Goal: Information Seeking & Learning: Learn about a topic

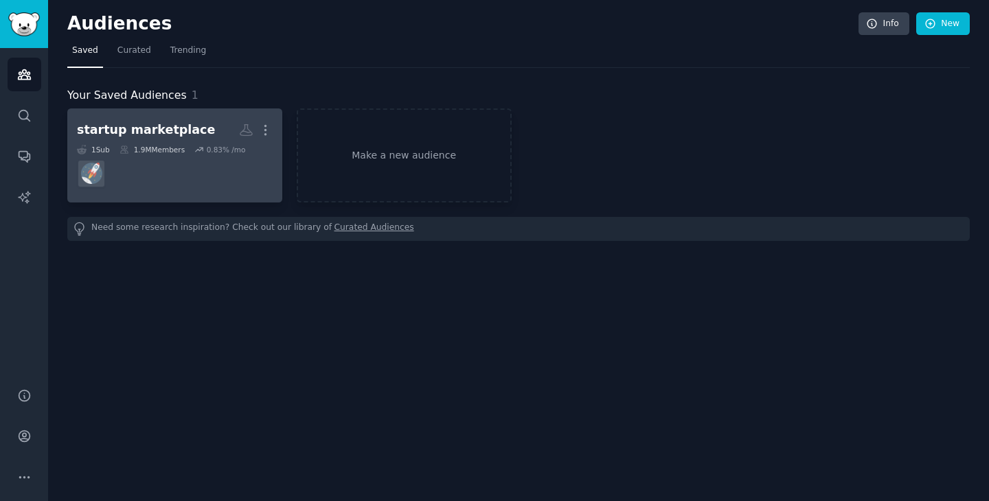
click at [190, 127] on div "startup marketplace" at bounding box center [146, 130] width 138 height 17
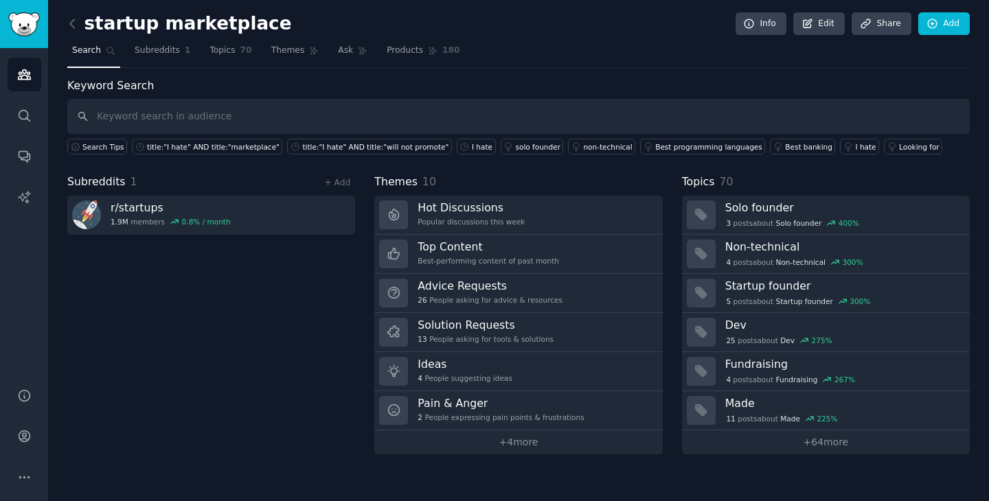
click at [523, 107] on input "text" at bounding box center [518, 116] width 903 height 35
click at [206, 147] on div "title:"I hate" AND title:"marketplace"" at bounding box center [213, 147] width 133 height 10
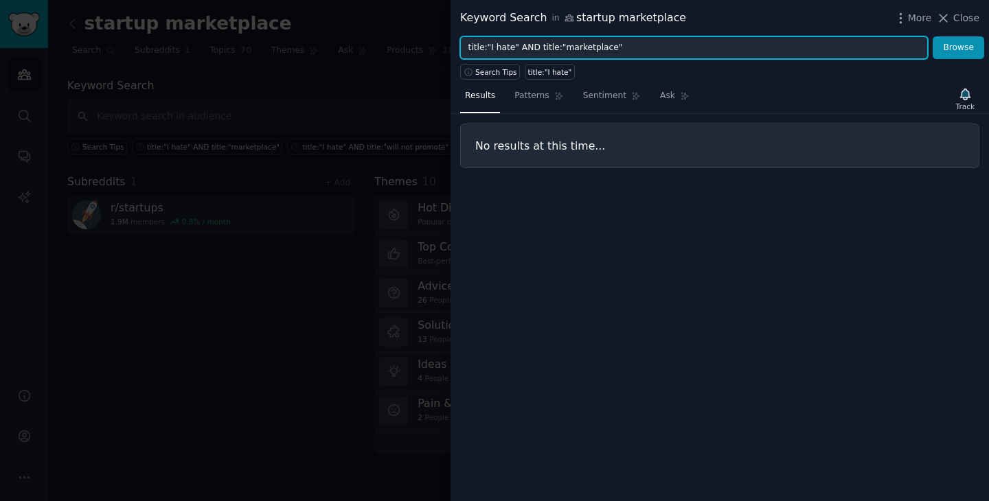
click at [603, 49] on input "title:"I hate" AND title:"marketplace"" at bounding box center [694, 47] width 468 height 23
click at [933, 36] on button "Browse" at bounding box center [959, 47] width 52 height 23
click at [591, 49] on input "title:"I hate" AND title:"saas marketplace"" at bounding box center [694, 47] width 468 height 23
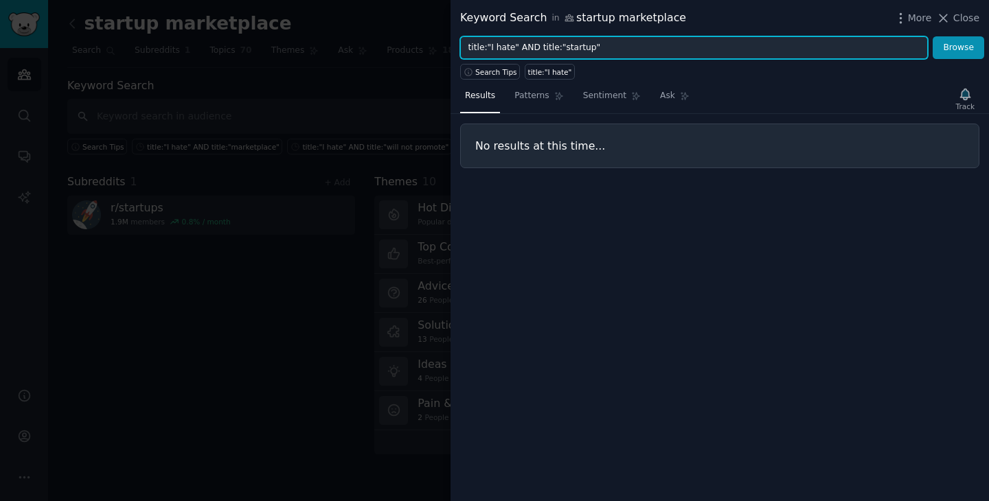
click at [933, 36] on button "Browse" at bounding box center [959, 47] width 52 height 23
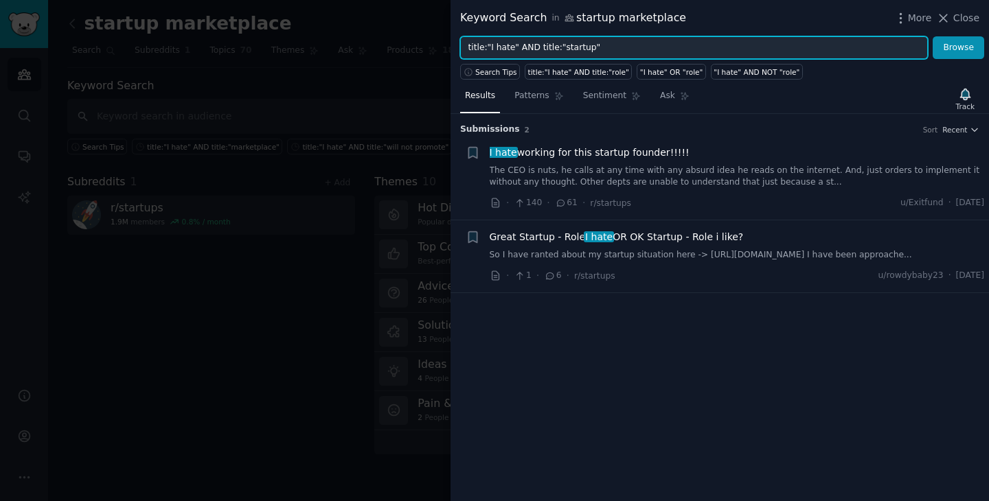
click at [580, 47] on input "title:"I hate" AND title:"startup"" at bounding box center [694, 47] width 468 height 23
click at [933, 36] on button "Browse" at bounding box center [959, 47] width 52 height 23
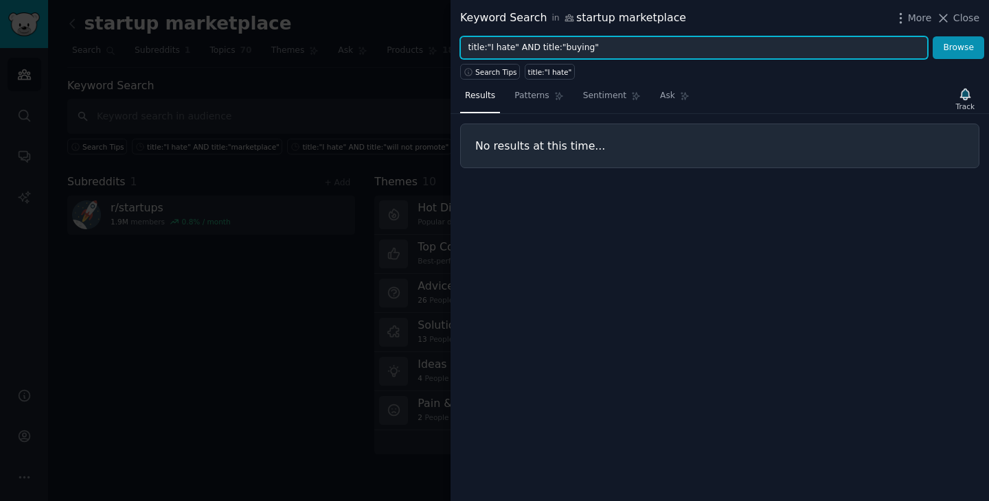
click at [576, 48] on input "title:"I hate" AND title:"buying"" at bounding box center [694, 47] width 468 height 23
click at [578, 47] on input "title:"I hate" AND title:"buying"" at bounding box center [694, 47] width 468 height 23
click at [933, 36] on button "Browse" at bounding box center [959, 47] width 52 height 23
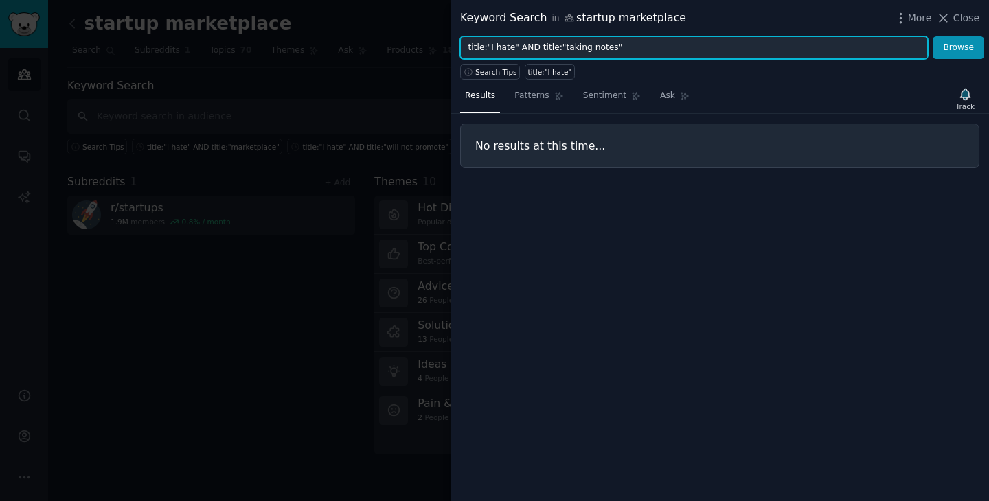
click at [555, 48] on input "title:"I hate" AND title:"taking notes"" at bounding box center [694, 47] width 468 height 23
click at [933, 36] on button "Browse" at bounding box center [959, 47] width 52 height 23
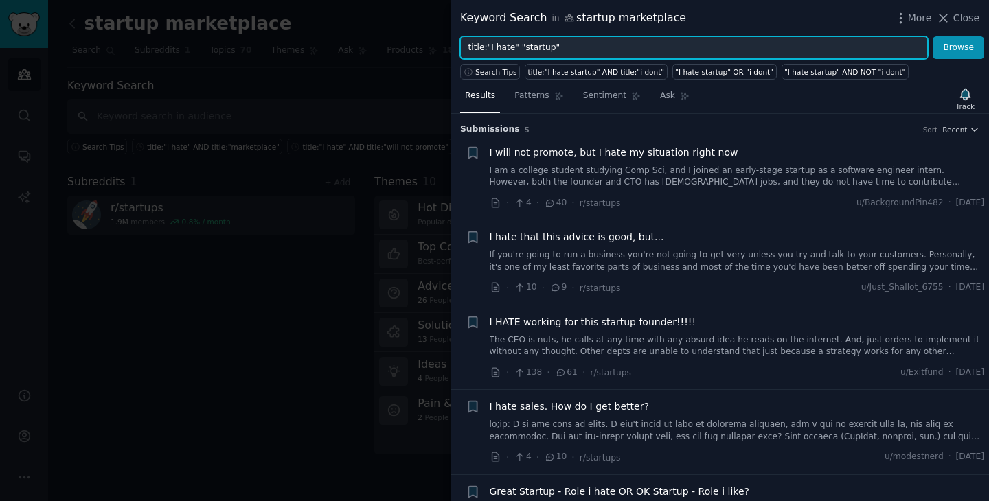
scroll to position [58, 0]
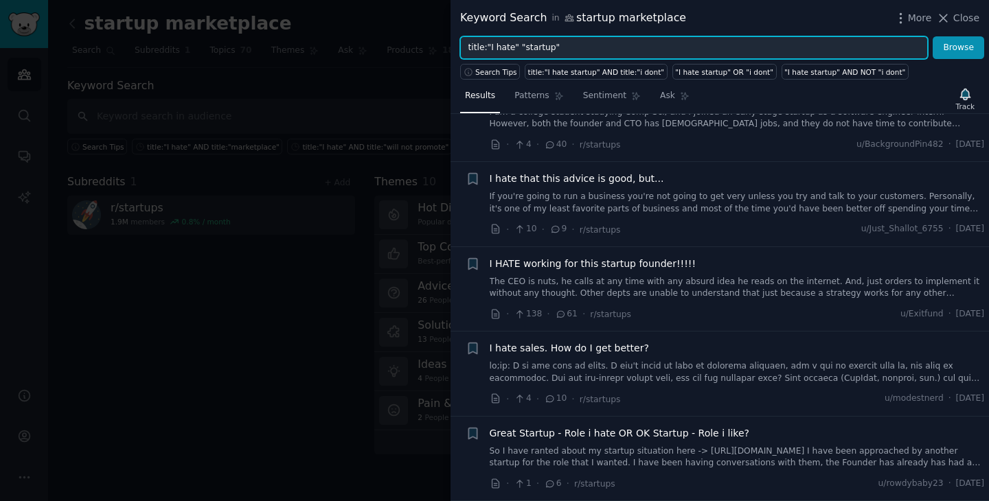
click at [515, 44] on input "title:"I hate" "startup"" at bounding box center [694, 47] width 468 height 23
type input "title:"I hate" + "startup""
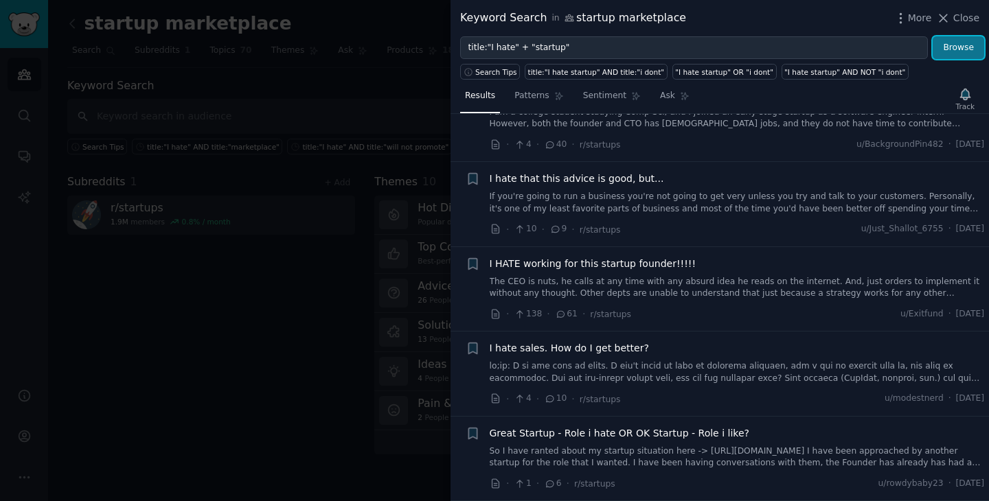
click at [950, 41] on button "Browse" at bounding box center [959, 47] width 52 height 23
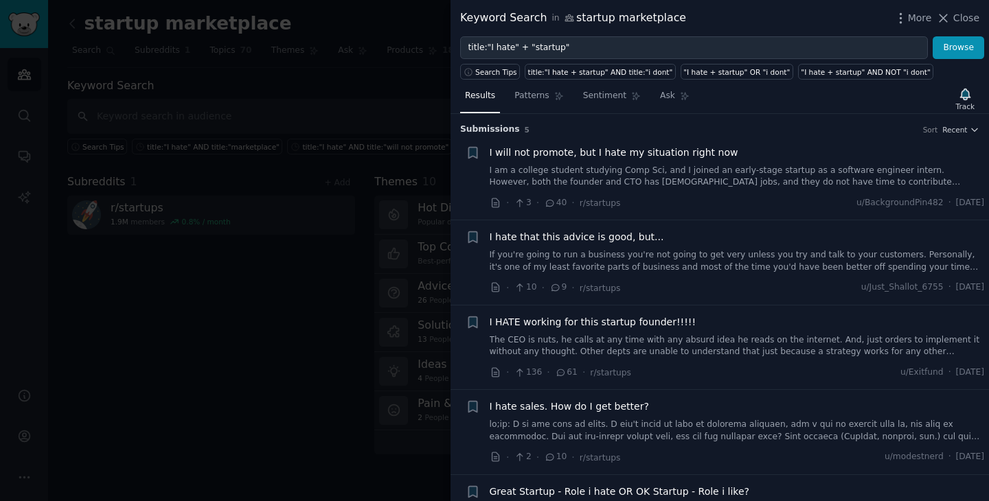
click at [254, 110] on div at bounding box center [494, 250] width 989 height 501
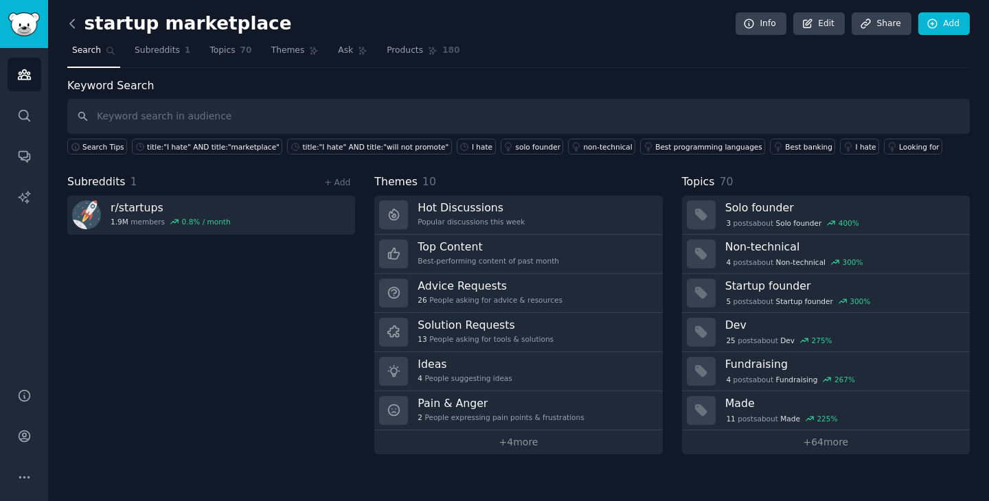
click at [67, 21] on icon at bounding box center [72, 23] width 14 height 14
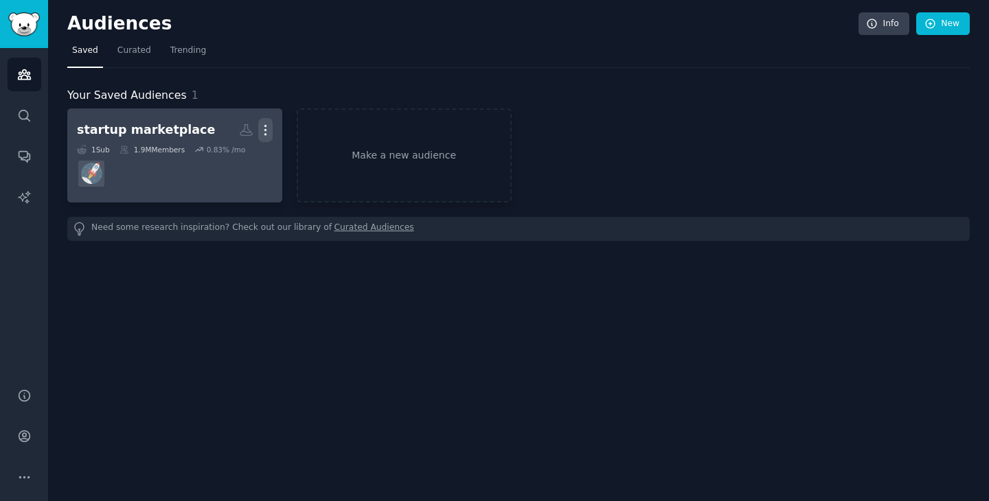
click at [264, 127] on icon "button" at bounding box center [265, 130] width 14 height 14
click at [226, 167] on div "Delete" at bounding box center [217, 159] width 65 height 29
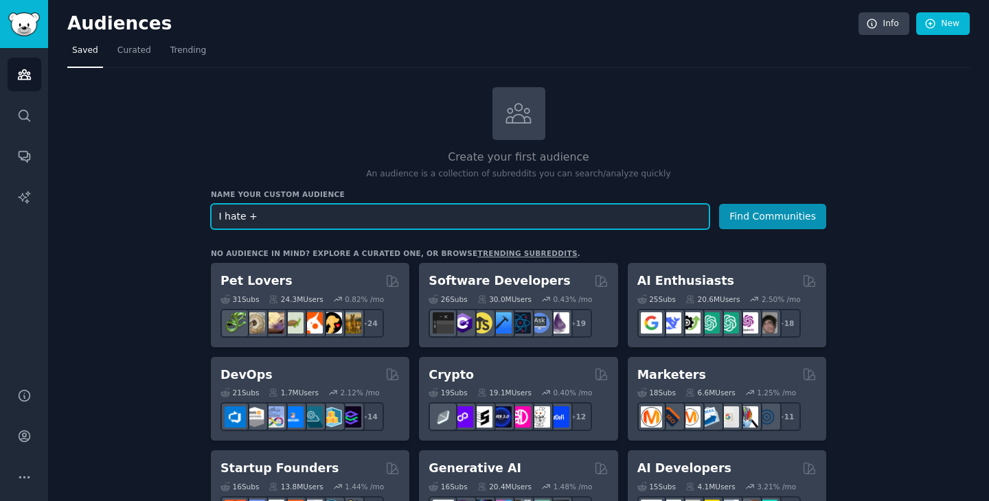
click at [497, 210] on input "I hate +" at bounding box center [460, 216] width 499 height 25
paste input "Tool: GummySearch (site:reddit.com "I hate" + [industry])"
click at [462, 217] on input "Tool: GummySearch (site:reddit.com "I hate" + [industry])" at bounding box center [460, 216] width 499 height 25
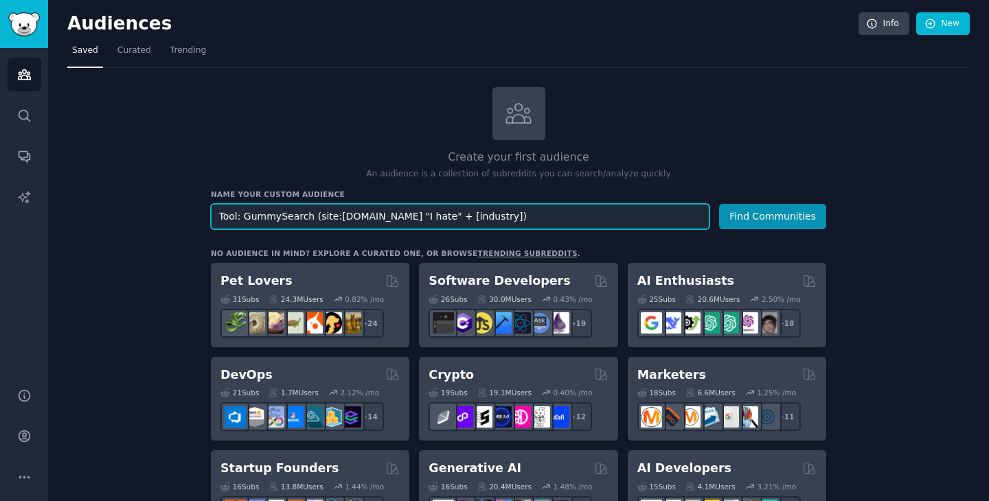
click at [462, 217] on input "Tool: GummySearch (site:reddit.com "I hate" + [industry])" at bounding box center [460, 216] width 499 height 25
paste input "site:reddit.com "I hate" ("micro SaaS" OR "micro-saas" OR "SaaS tool" OR "SaaS …"
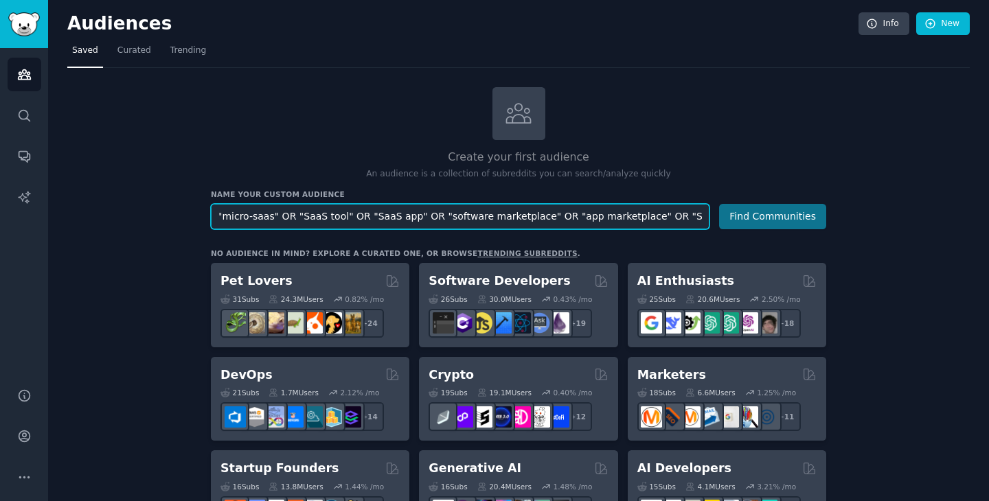
type input "site:[DOMAIN_NAME] "I hate" ("micro SaaS" OR "micro-saas" OR "SaaS tool" OR "Sa…"
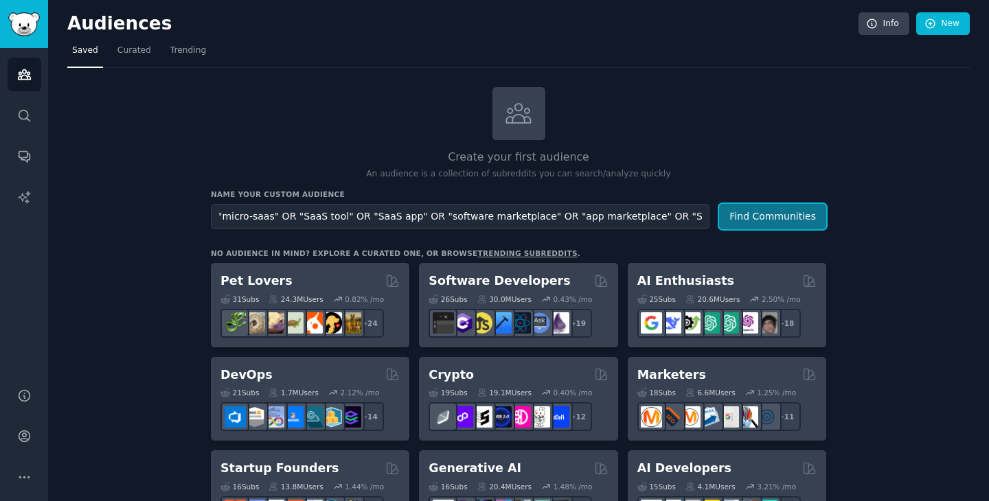
scroll to position [0, 0]
click at [760, 216] on button "Find Communities" at bounding box center [772, 216] width 107 height 25
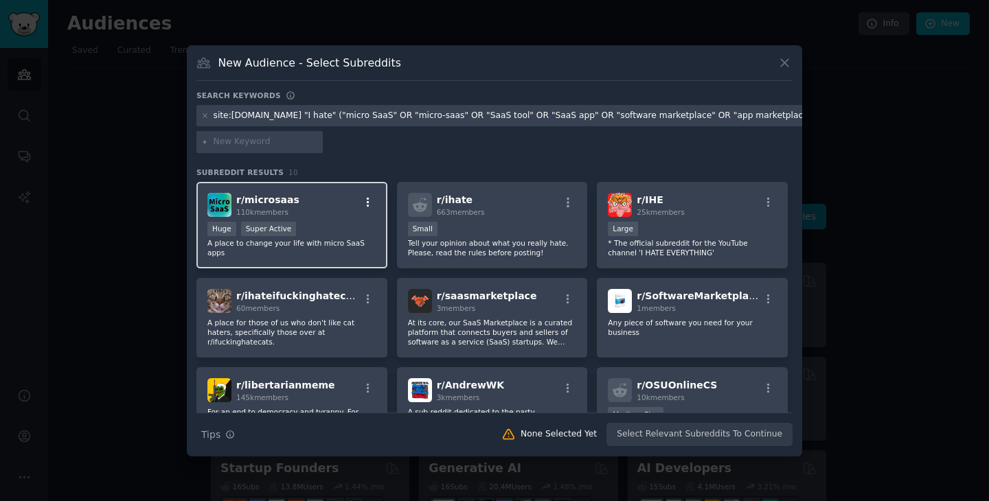
click at [359, 205] on button "button" at bounding box center [367, 202] width 17 height 12
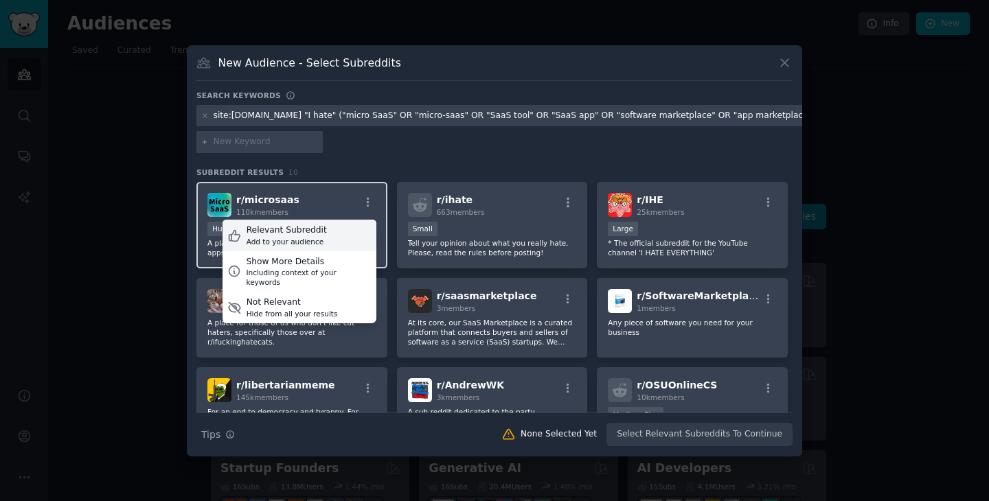
click at [341, 229] on div "Relevant Subreddit Add to your audience" at bounding box center [300, 236] width 154 height 32
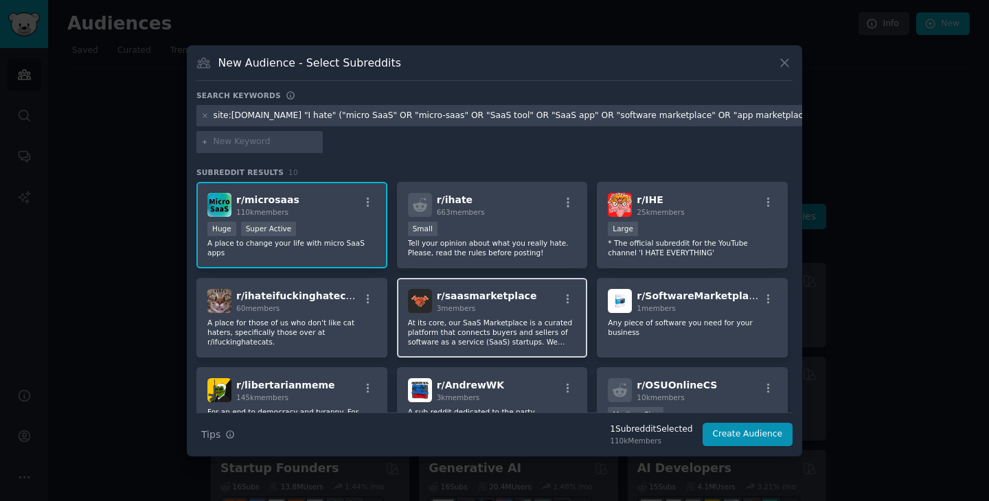
click at [504, 319] on p "At its core, our SaaS Marketplace is a curated platform that connects buyers an…" at bounding box center [492, 332] width 169 height 29
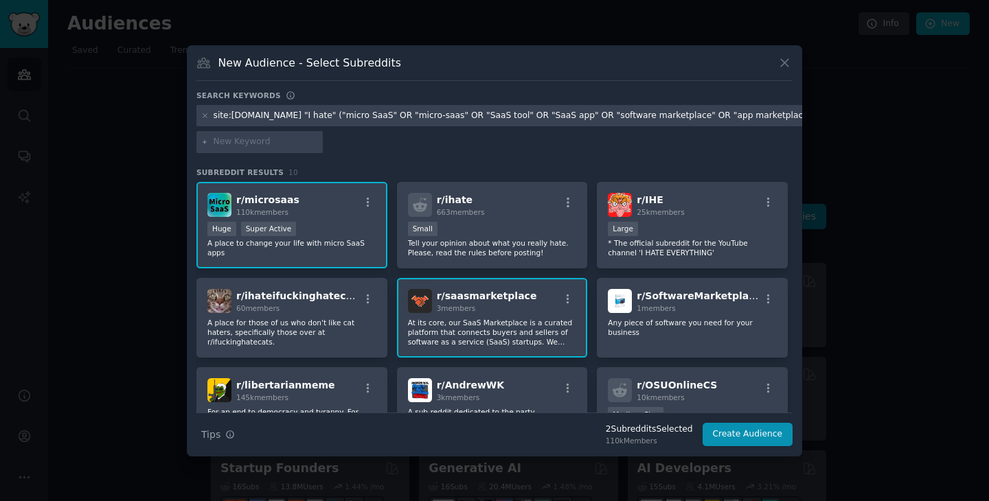
click at [550, 302] on div "r/ saasmarketplace 3 members" at bounding box center [492, 301] width 169 height 24
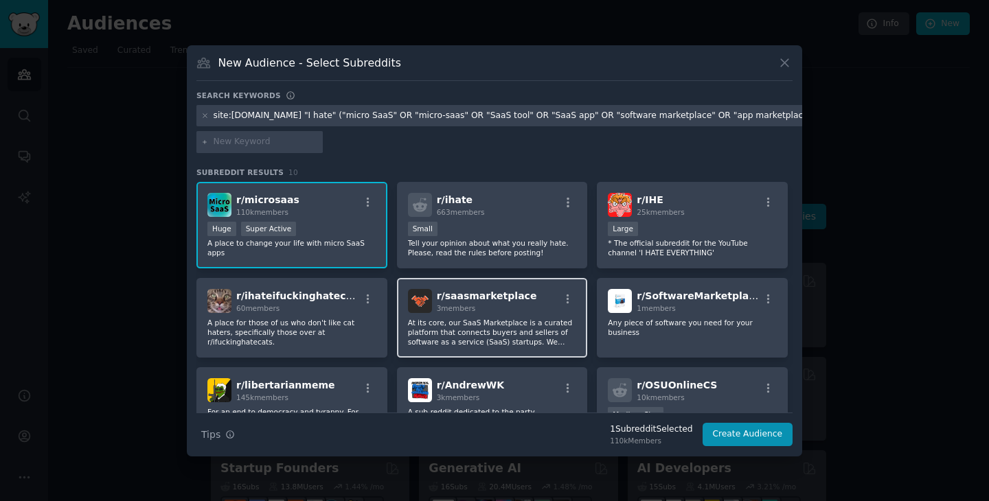
click at [555, 299] on div "r/ saasmarketplace 3 members" at bounding box center [492, 301] width 169 height 24
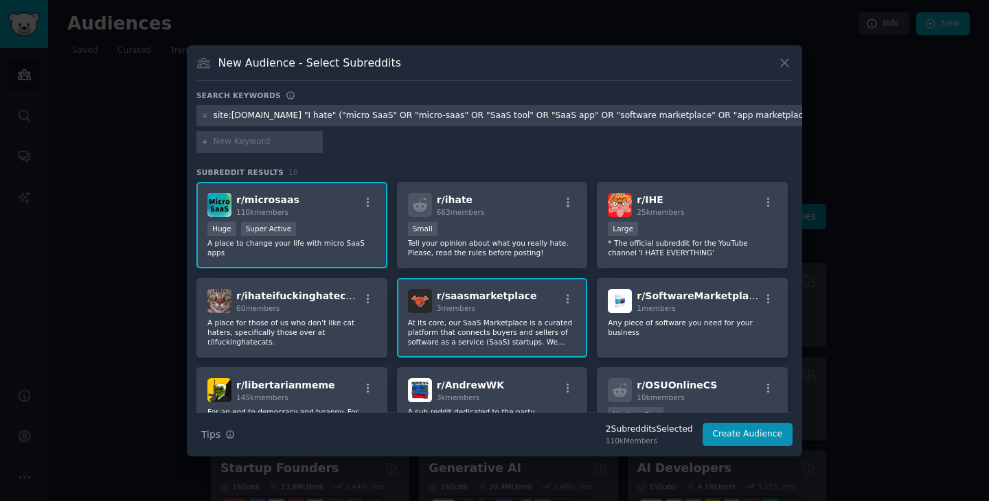
click at [250, 146] on input "text" at bounding box center [266, 142] width 104 height 12
click at [429, 156] on div "site:[DOMAIN_NAME] "I hate" ("micro SaaS" OR "micro-saas" OR "SaaS tool" OR "Sa…" at bounding box center [494, 131] width 596 height 53
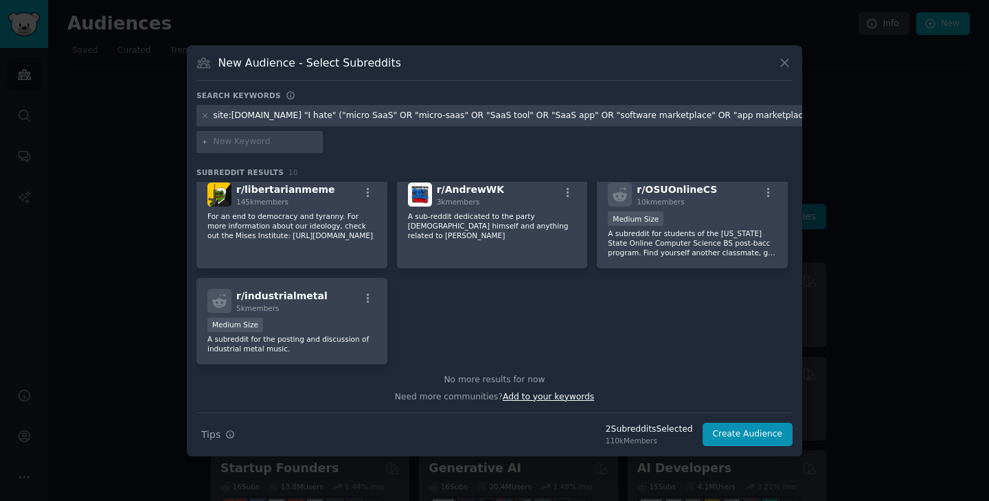
click at [545, 398] on span "Add to your keywords" at bounding box center [548, 397] width 91 height 10
type input "Startup"
click at [530, 319] on div "r/ microsaas 110k members Huge Super Active A place to change your life with mi…" at bounding box center [494, 175] width 596 height 379
click at [269, 136] on input "Startup" at bounding box center [266, 142] width 104 height 12
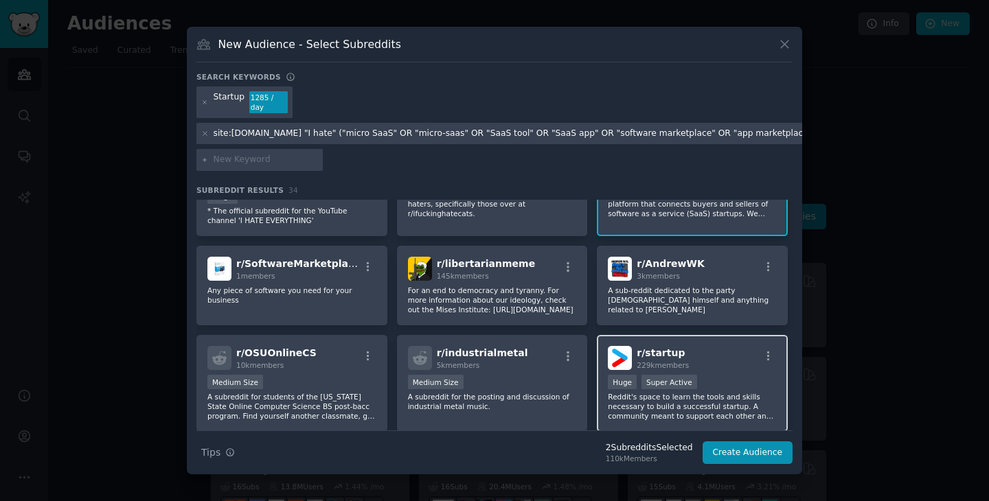
scroll to position [326, 0]
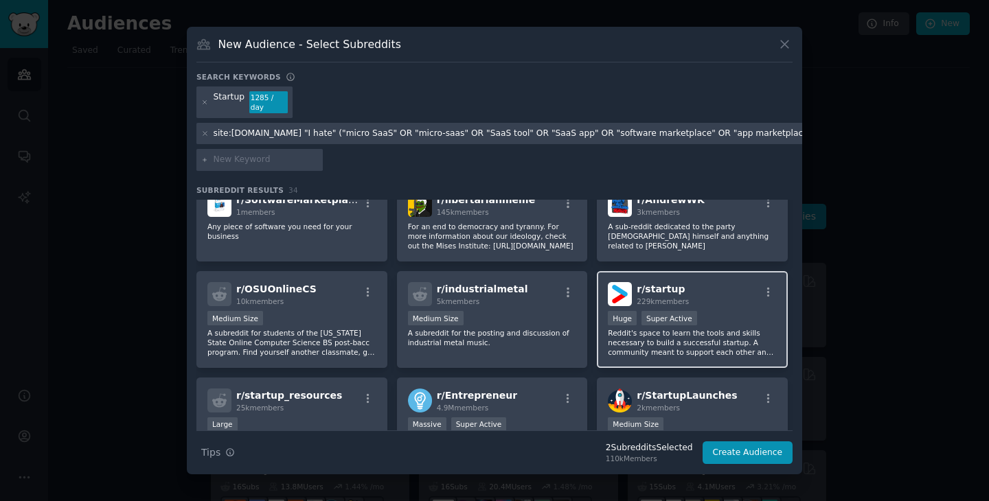
click at [747, 293] on div "r/ startup 229k members" at bounding box center [692, 294] width 169 height 24
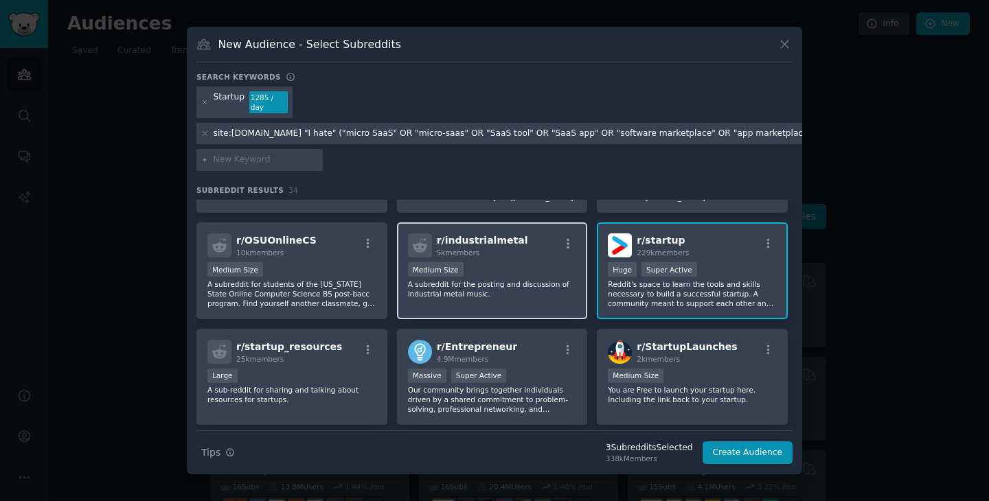
scroll to position [396, 0]
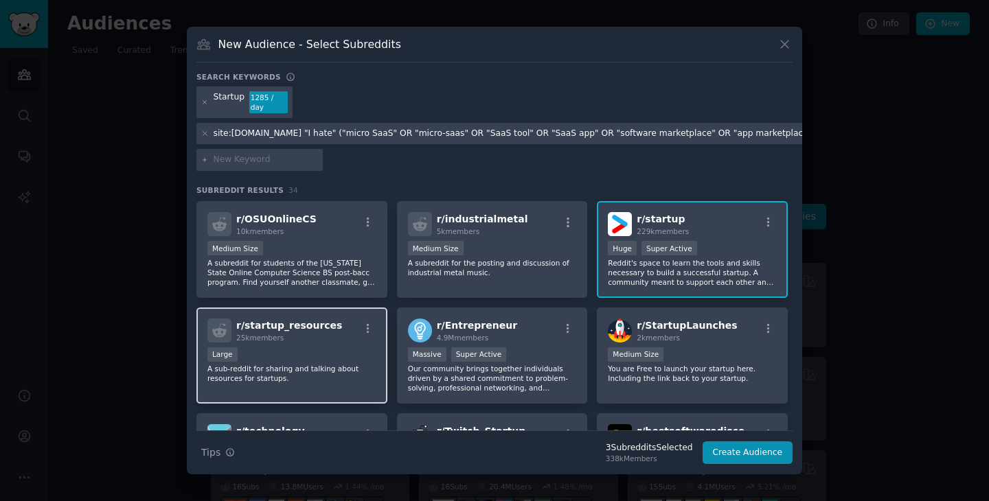
click at [317, 376] on p "A sub-reddit for sharing and talking about resources for startups." at bounding box center [291, 373] width 169 height 19
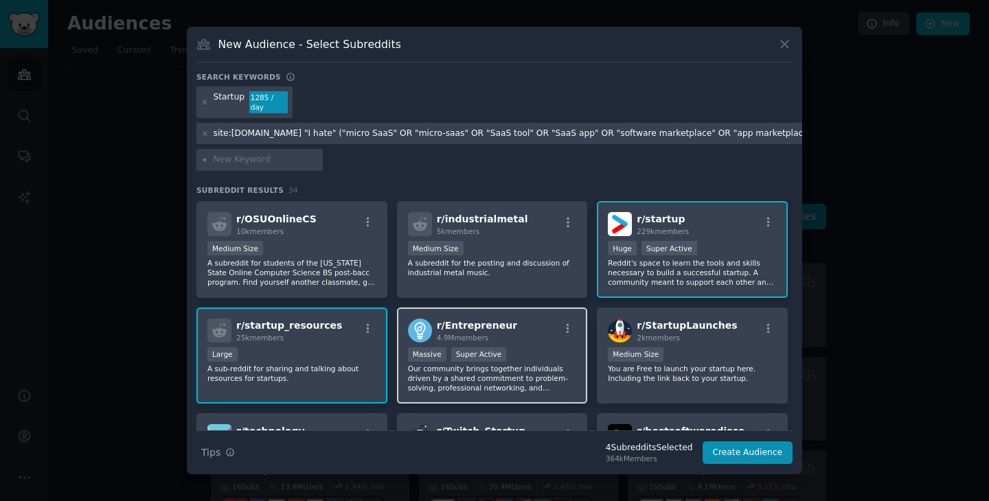
click at [511, 374] on p "Our community brings together individuals driven by a shared commitment to prob…" at bounding box center [492, 378] width 169 height 29
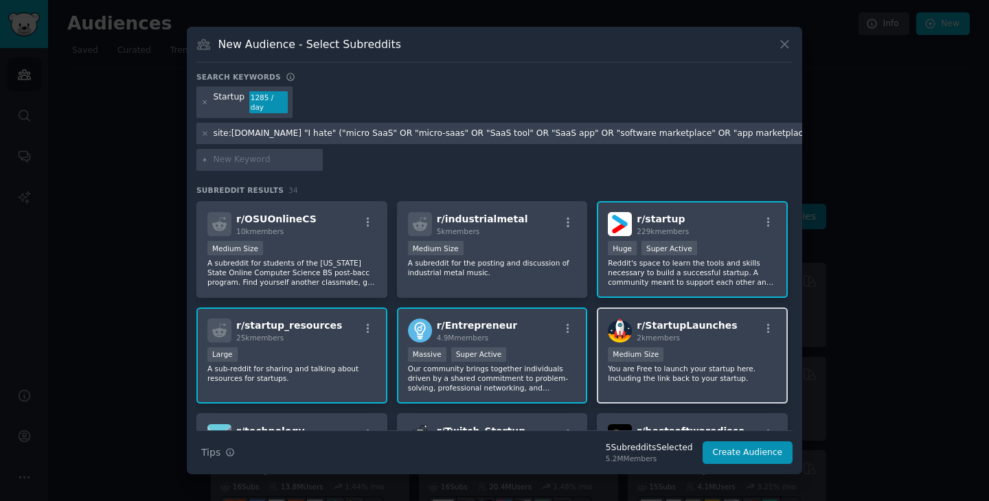
click at [677, 374] on p "You are Free to launch your startup here. Including the link back to your start…" at bounding box center [692, 373] width 169 height 19
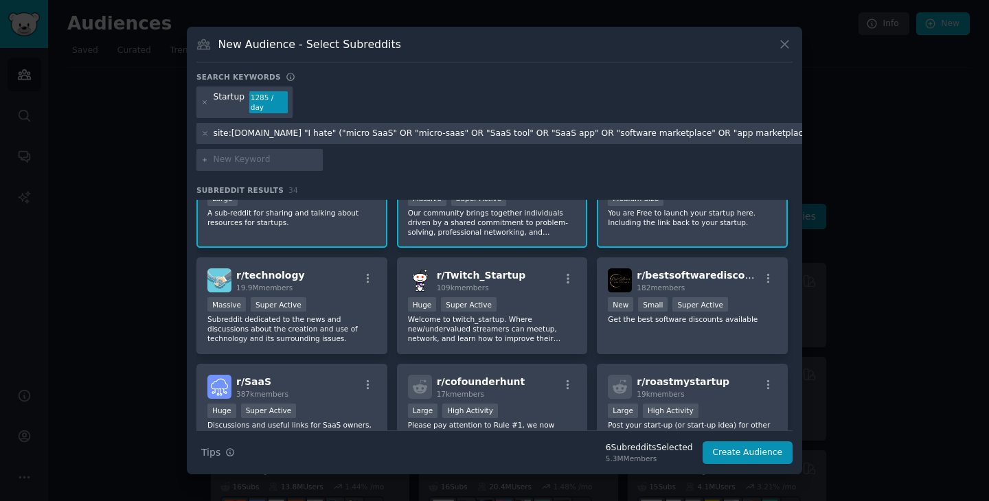
scroll to position [555, 0]
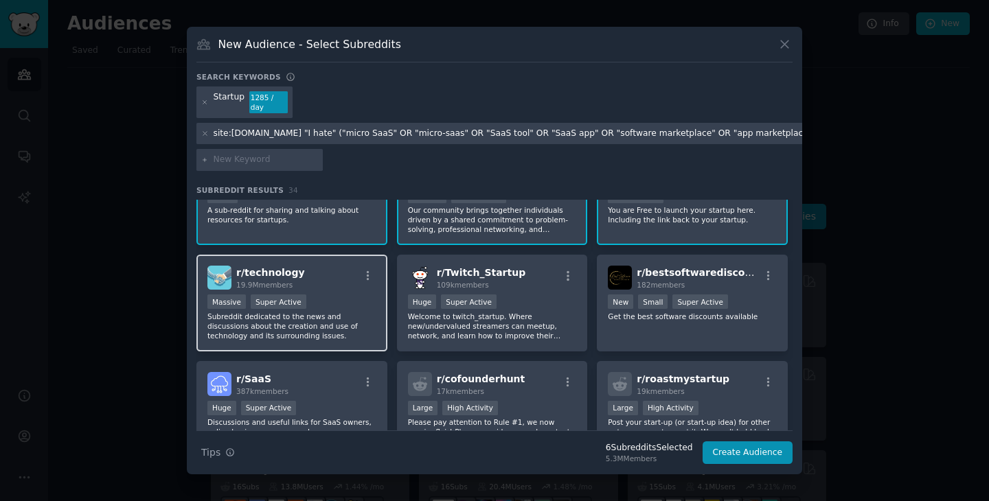
click at [329, 312] on p "Subreddit dedicated to the news and discussions about the creation and use of t…" at bounding box center [291, 326] width 169 height 29
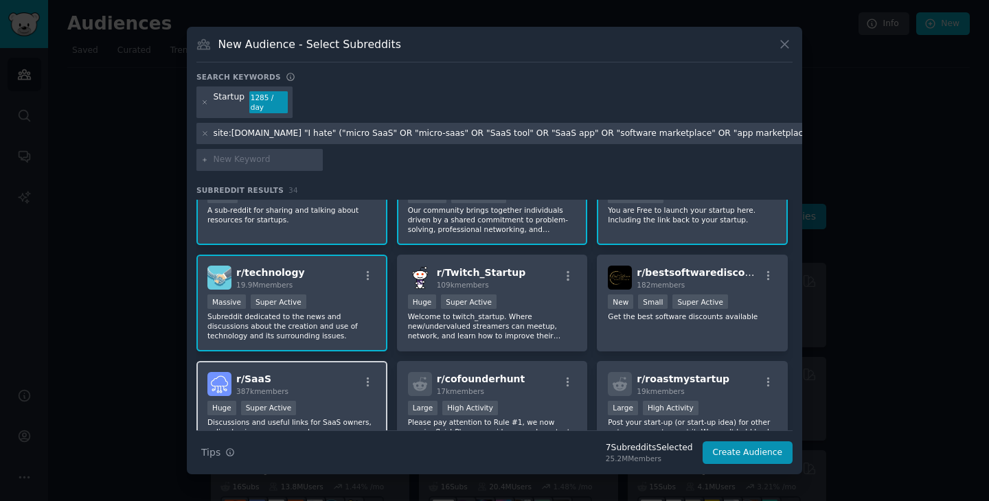
click at [327, 365] on div "r/ SaaS 387k members Huge Super Active Discussions and useful links for SaaS ow…" at bounding box center [291, 409] width 191 height 97
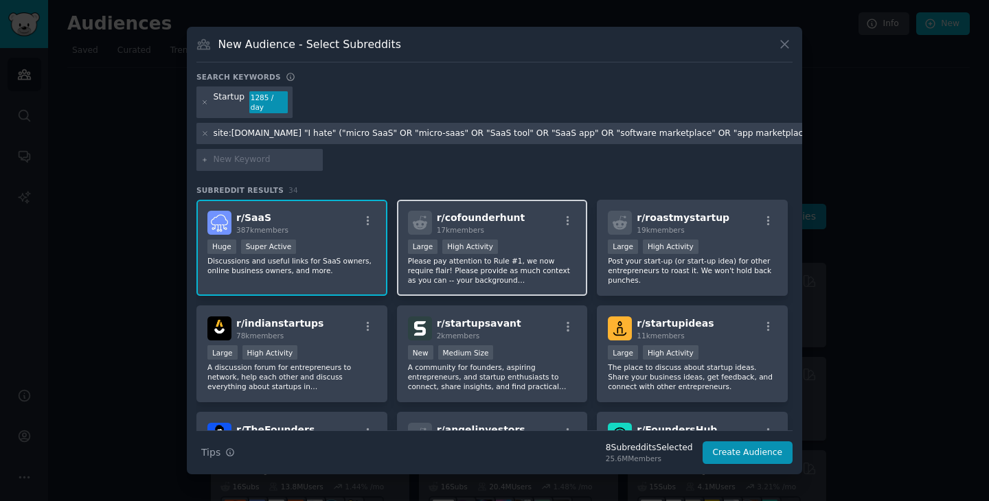
scroll to position [715, 0]
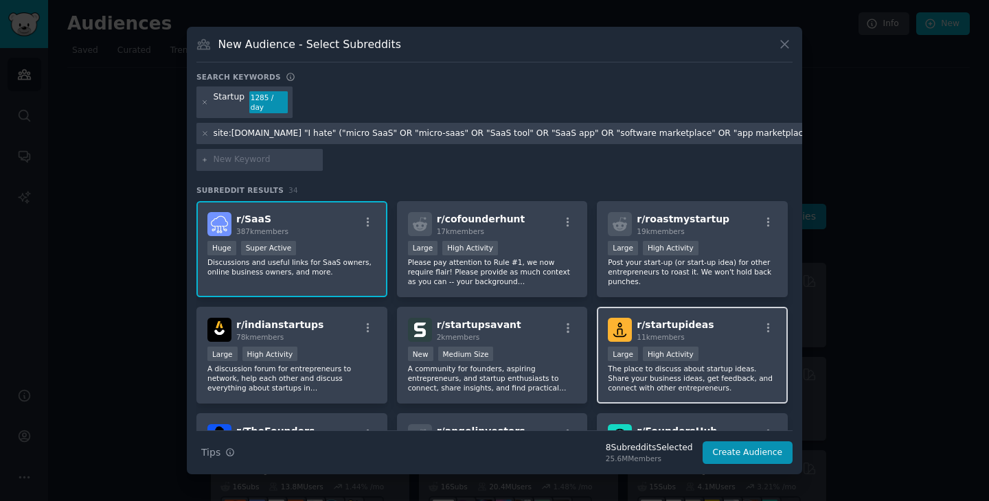
click at [730, 328] on div "r/ startupideas 11k members" at bounding box center [692, 330] width 169 height 24
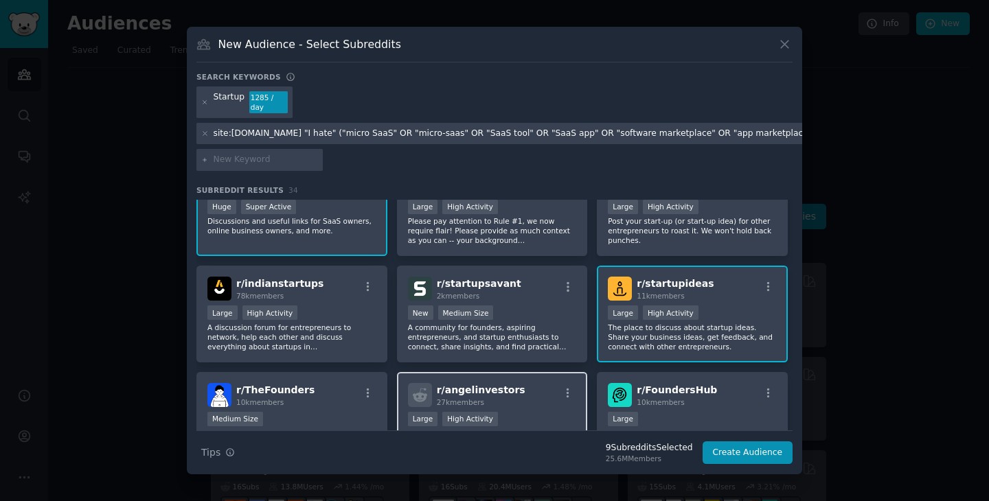
scroll to position [755, 0]
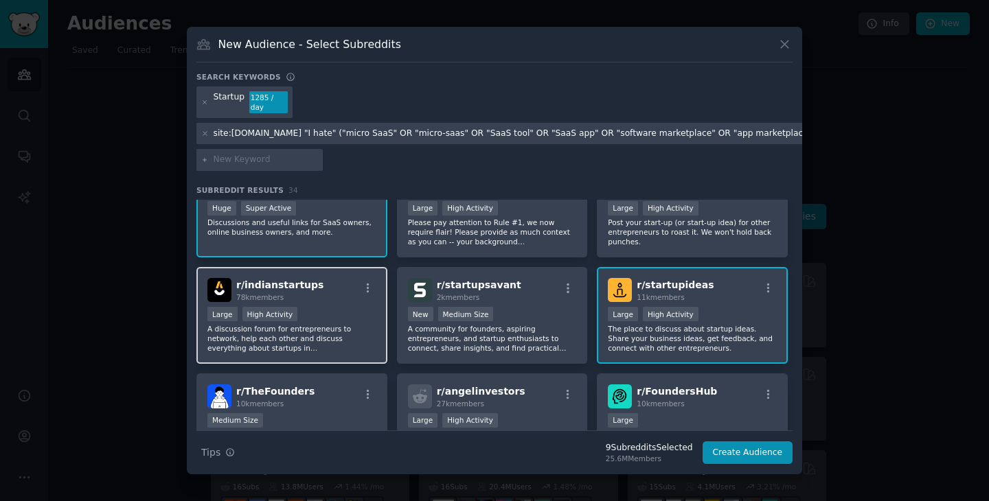
click at [330, 324] on p "A discussion forum for entrepreneurs to network, help each other and discuss ev…" at bounding box center [291, 338] width 169 height 29
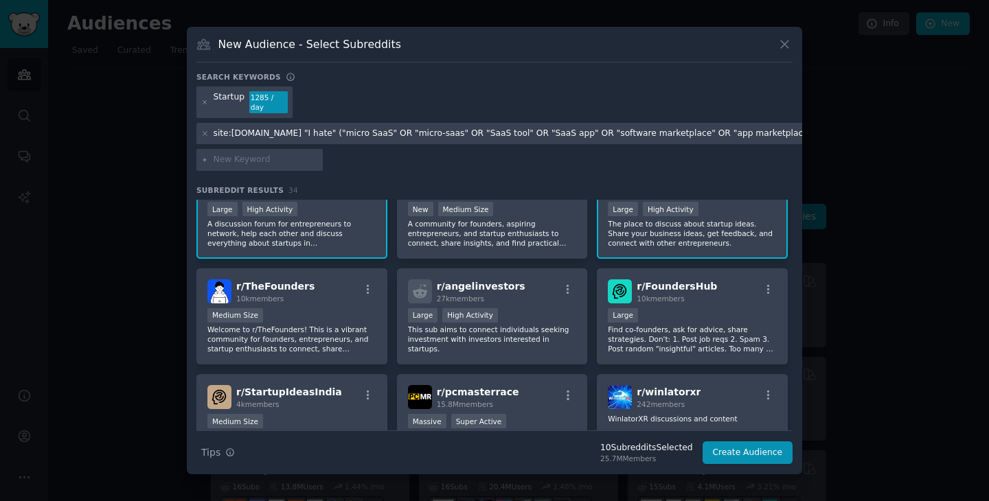
scroll to position [861, 0]
click at [326, 330] on p "Welcome to r/TheFounders! This is a vibrant community for founders, entrepreneu…" at bounding box center [291, 338] width 169 height 29
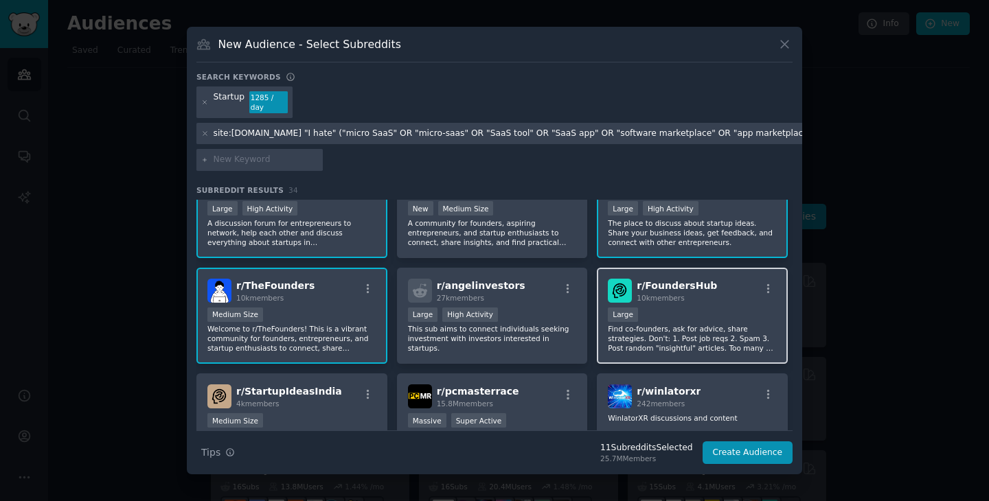
click at [670, 337] on p "Find co-founders, ask for advice, share strategies. Don't: 1. Post job reqs 2. …" at bounding box center [692, 338] width 169 height 29
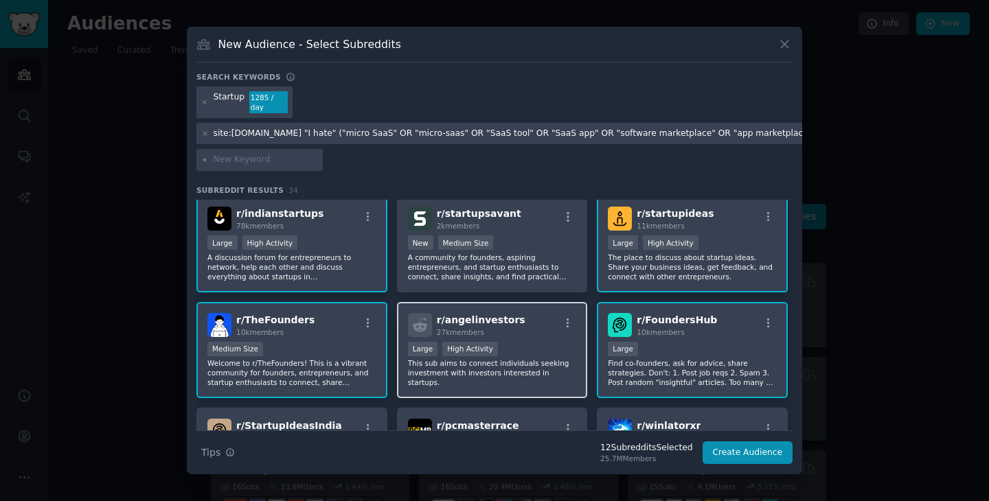
scroll to position [818, 0]
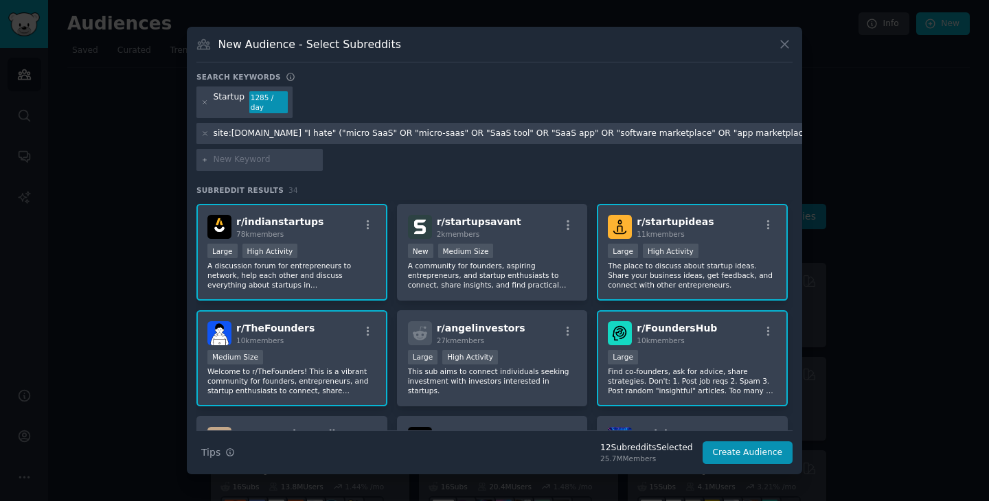
click at [255, 157] on input "text" at bounding box center [266, 160] width 104 height 12
type input "private equity"
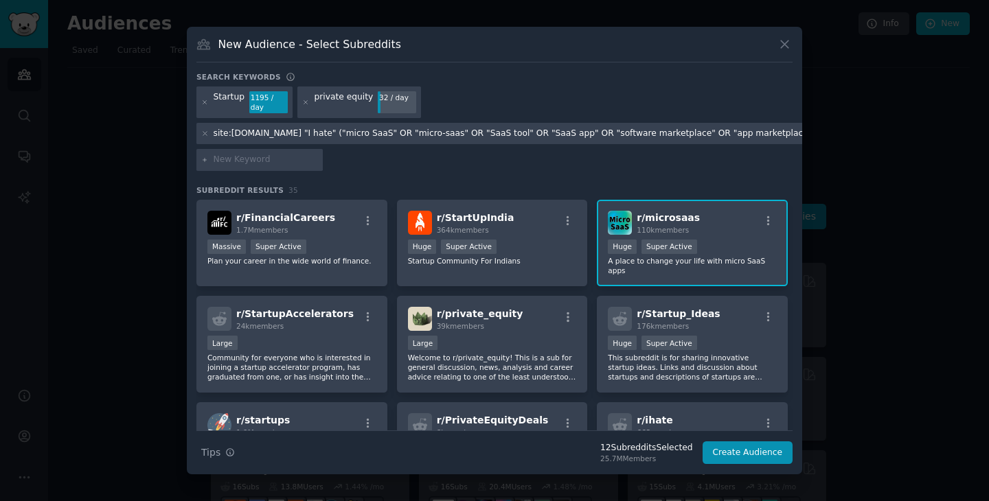
click at [363, 243] on div "Massive Super Active" at bounding box center [291, 248] width 169 height 17
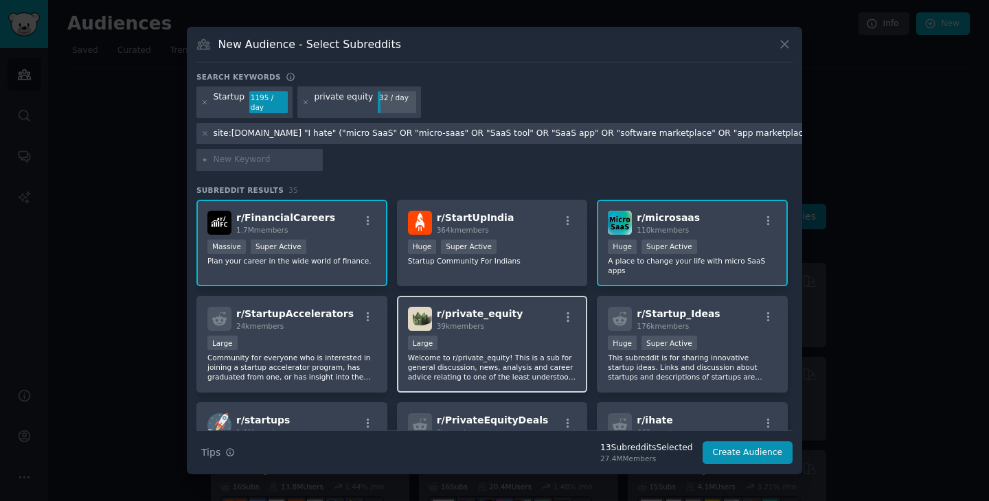
click at [525, 307] on div "r/ private_equity 39k members" at bounding box center [492, 319] width 169 height 24
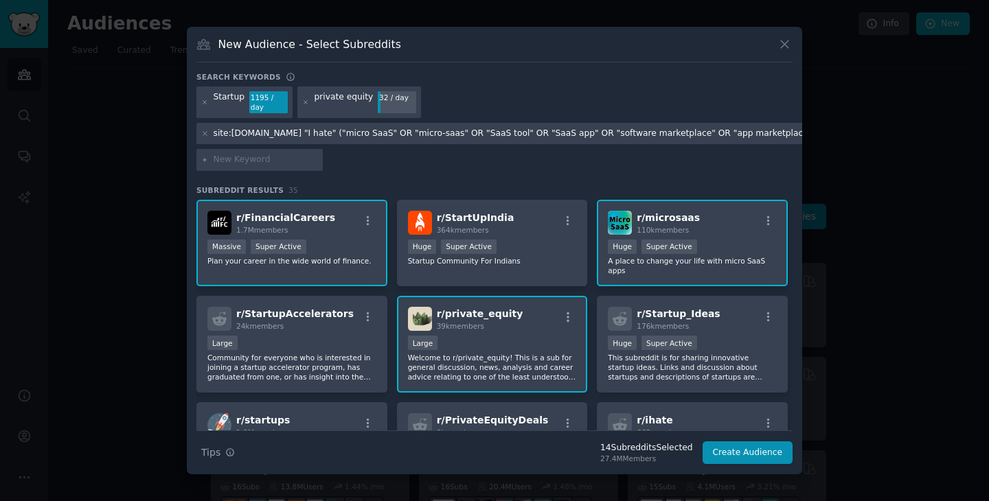
click at [525, 307] on div "r/ private_equity 39k members" at bounding box center [492, 319] width 169 height 24
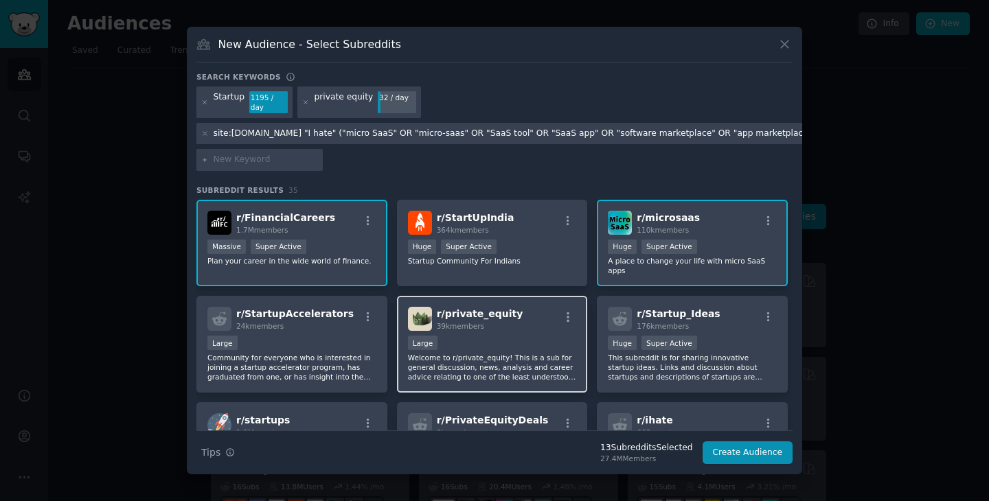
click at [525, 307] on div "r/ private_equity 39k members" at bounding box center [492, 319] width 169 height 24
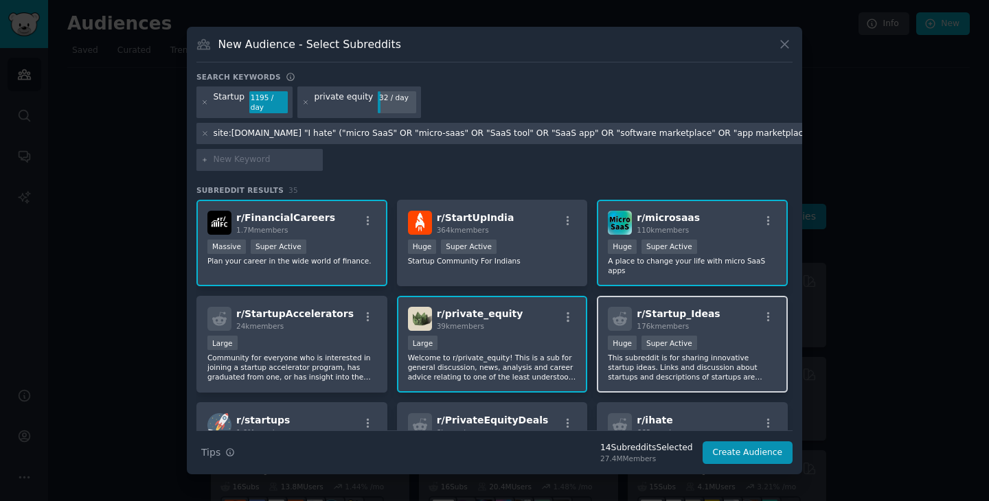
click at [743, 353] on p "This subreddit is for sharing innovative startup ideas. Links and discussion ab…" at bounding box center [692, 367] width 169 height 29
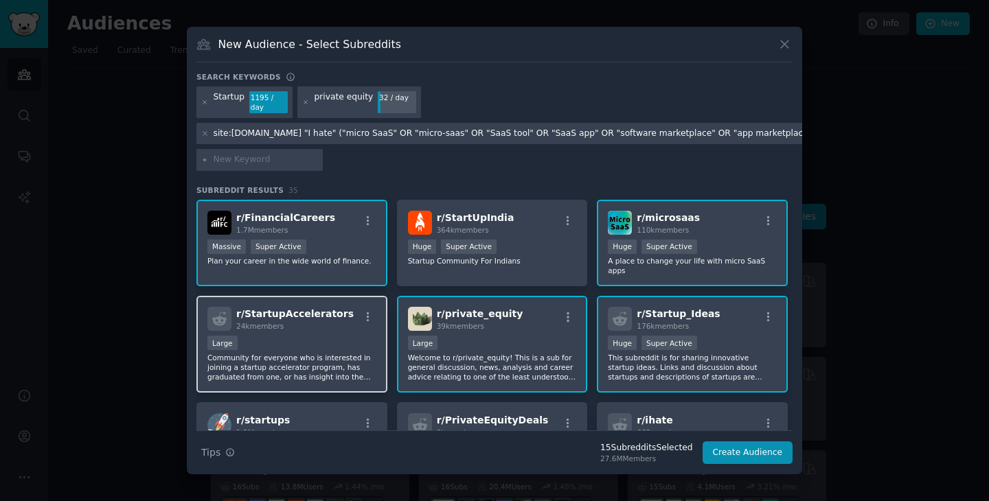
click at [282, 353] on p "Community for everyone who is interested in joining a startup accelerator progr…" at bounding box center [291, 367] width 169 height 29
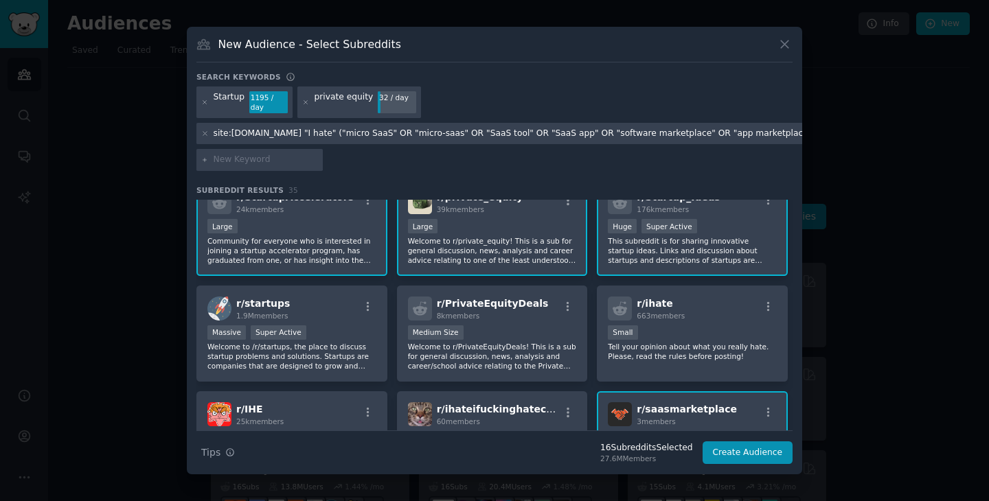
scroll to position [139, 0]
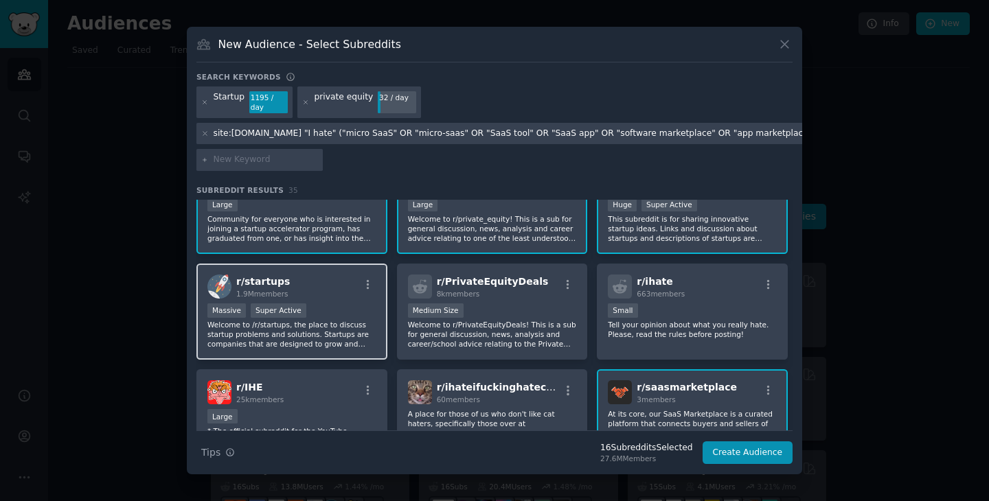
click at [343, 322] on p "Welcome to /r/startups, the place to discuss startup problems and solutions. St…" at bounding box center [291, 334] width 169 height 29
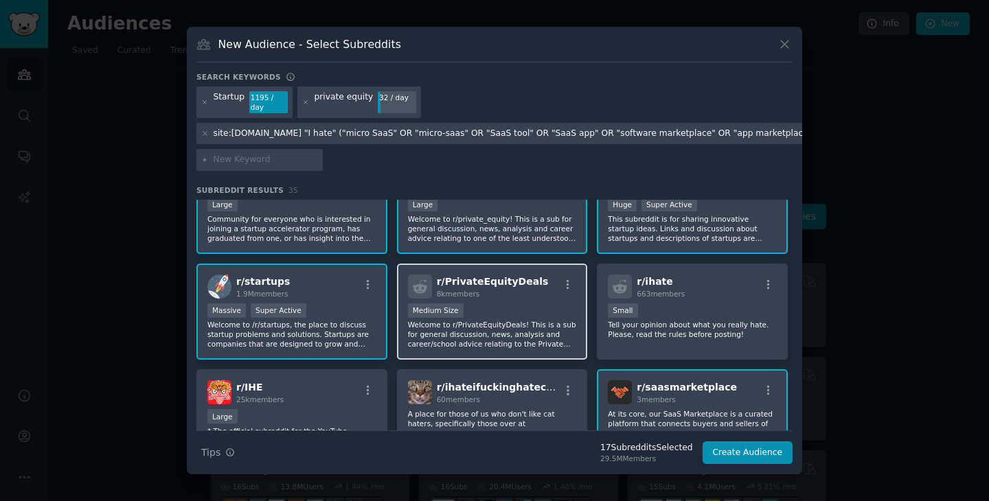
click at [528, 328] on p "Welcome to r/PrivateEquityDeals! This is a sub for general discussion, news, an…" at bounding box center [492, 334] width 169 height 29
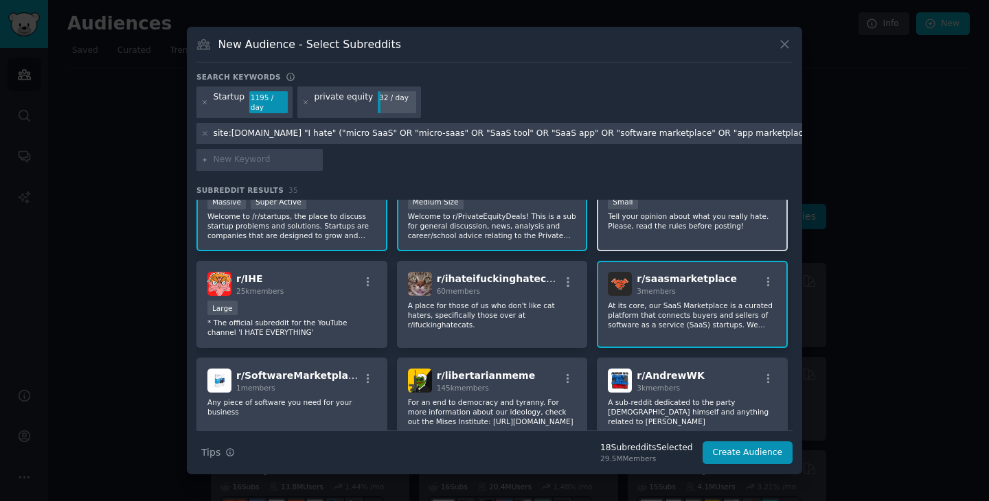
scroll to position [247, 0]
click at [701, 234] on div "r/ ihate 663 members 100 - 1000 members Small Tell your opinion about what you …" at bounding box center [692, 203] width 191 height 97
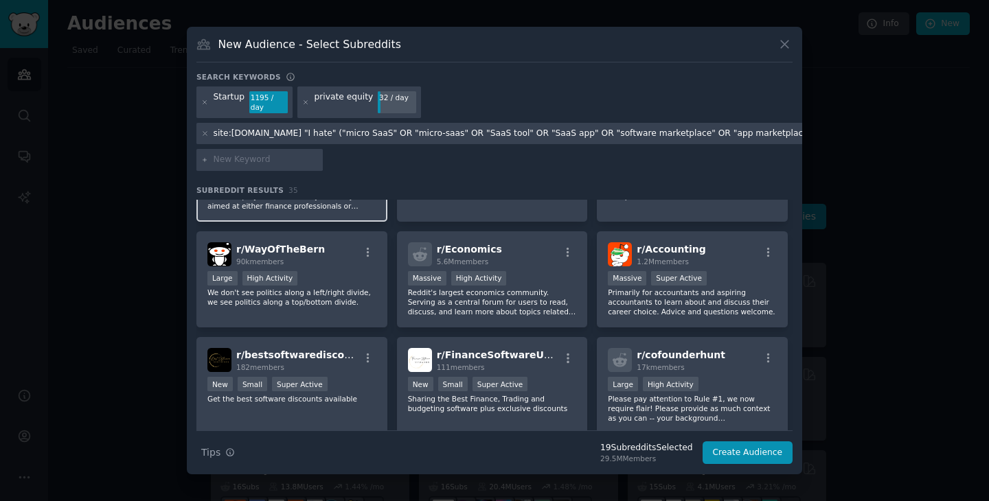
scroll to position [894, 0]
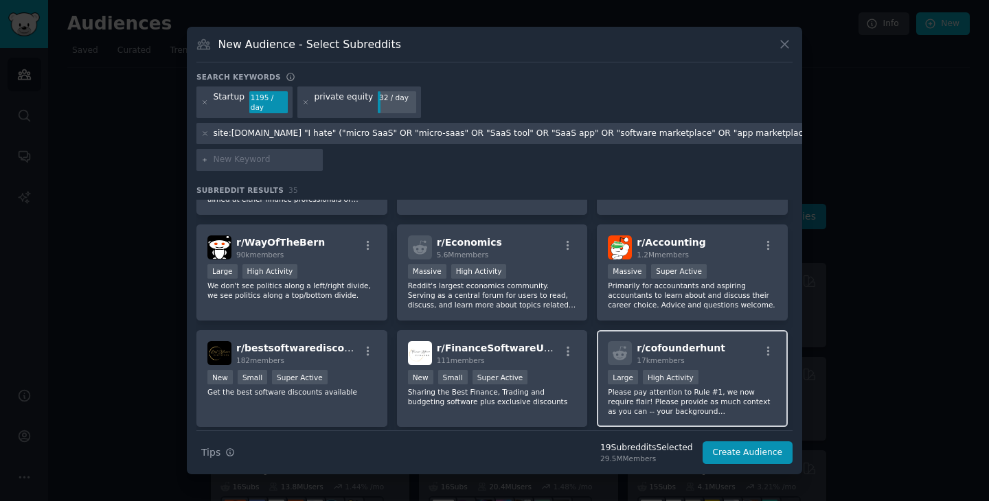
click at [728, 398] on p "Please pay attention to Rule #1, we now require flair! Please provide as much c…" at bounding box center [692, 401] width 169 height 29
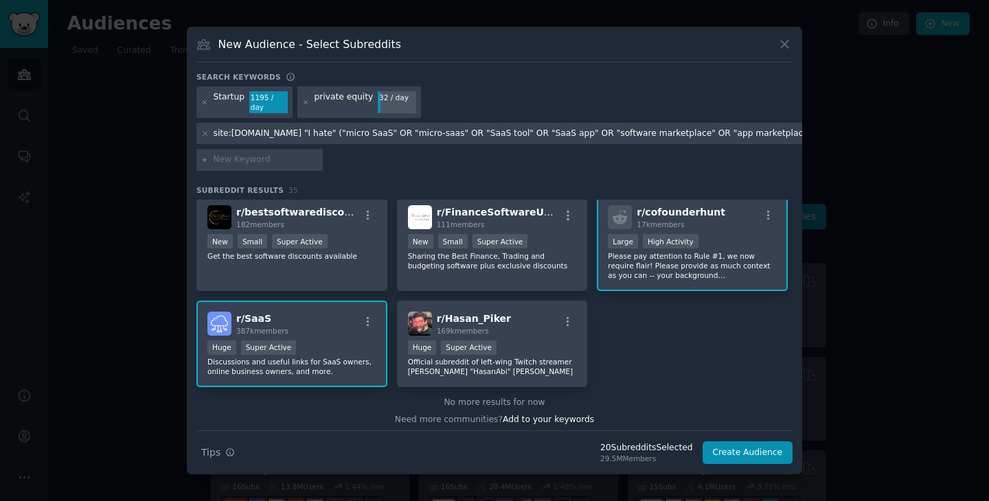
scroll to position [1035, 0]
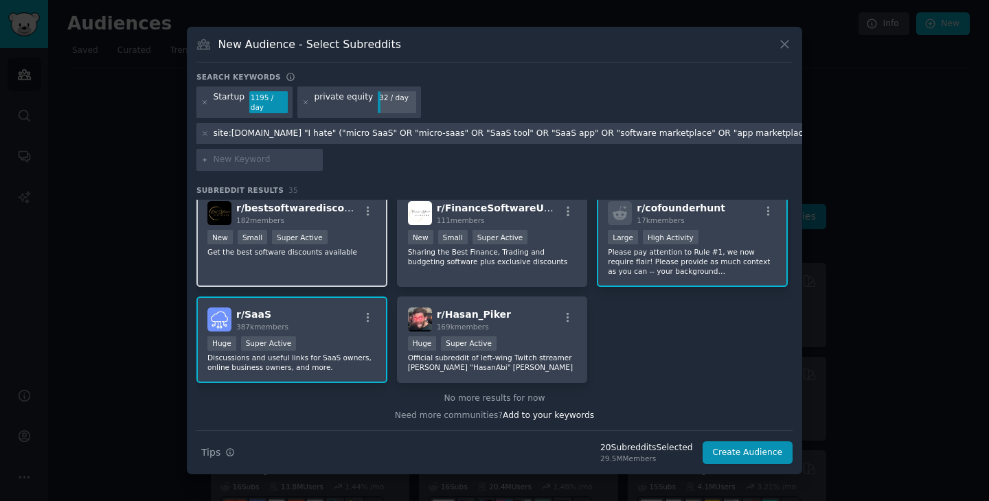
click at [347, 268] on div "r/ bestsoftwarediscounts 182 members New Small Super Active Get the best softwa…" at bounding box center [291, 238] width 191 height 97
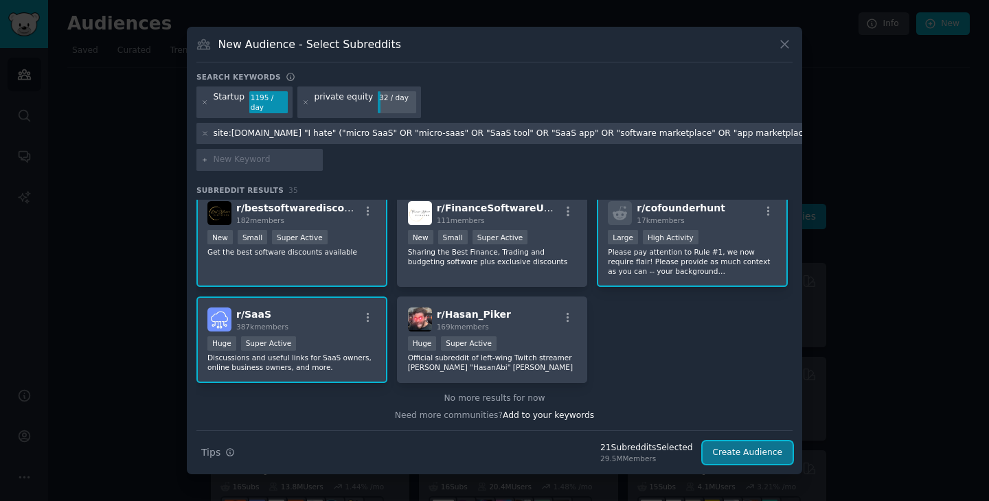
click at [744, 451] on button "Create Audience" at bounding box center [748, 453] width 91 height 23
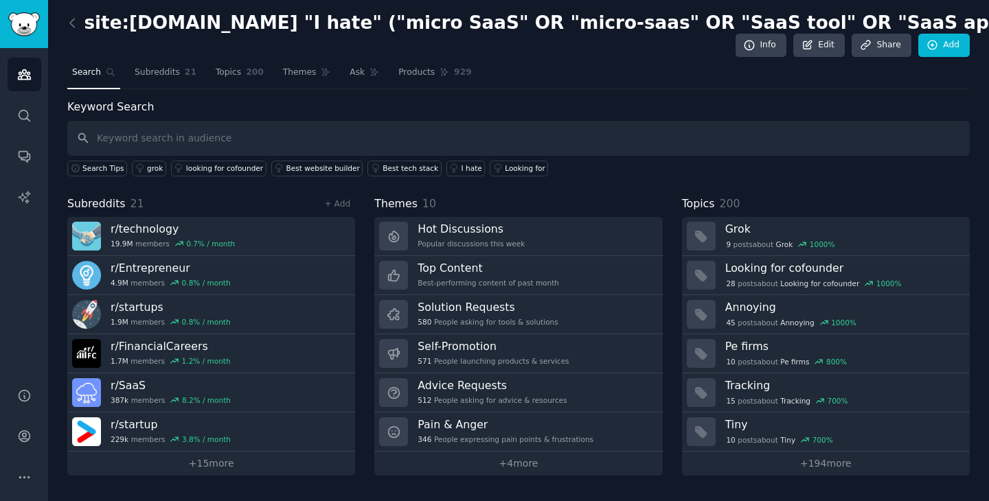
scroll to position [1, 0]
click at [330, 129] on input "text" at bounding box center [518, 138] width 903 height 35
paste input "site:[DOMAIN_NAME] "I hate" ("micro SaaS" OR "micro-saas" OR "SaaS tool" OR "Sa…"
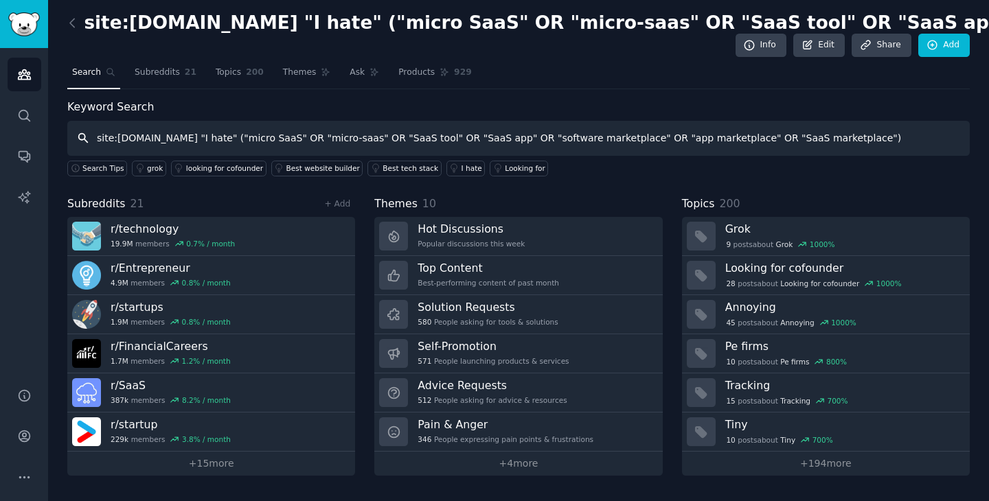
type input "site:[DOMAIN_NAME] "I hate" ("micro SaaS" OR "micro-saas" OR "SaaS tool" OR "Sa…"
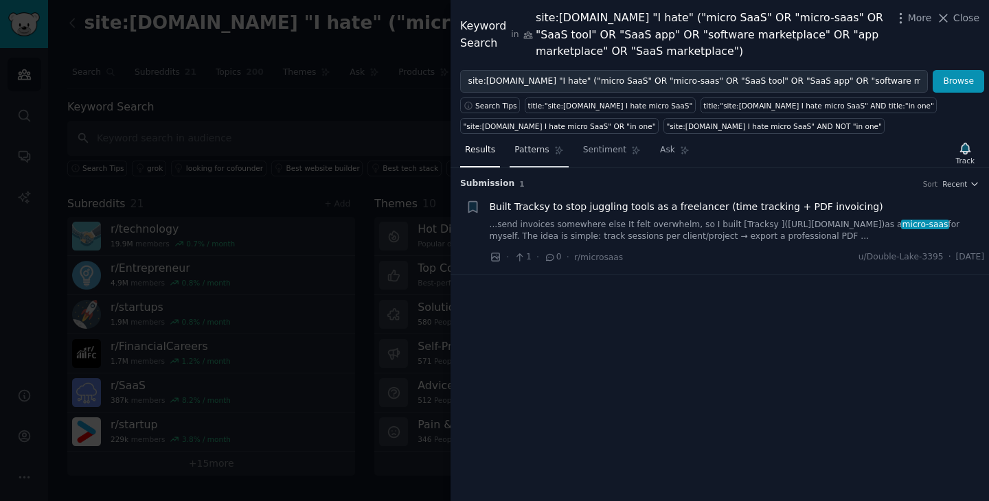
click at [543, 154] on span "Patterns" at bounding box center [532, 150] width 34 height 12
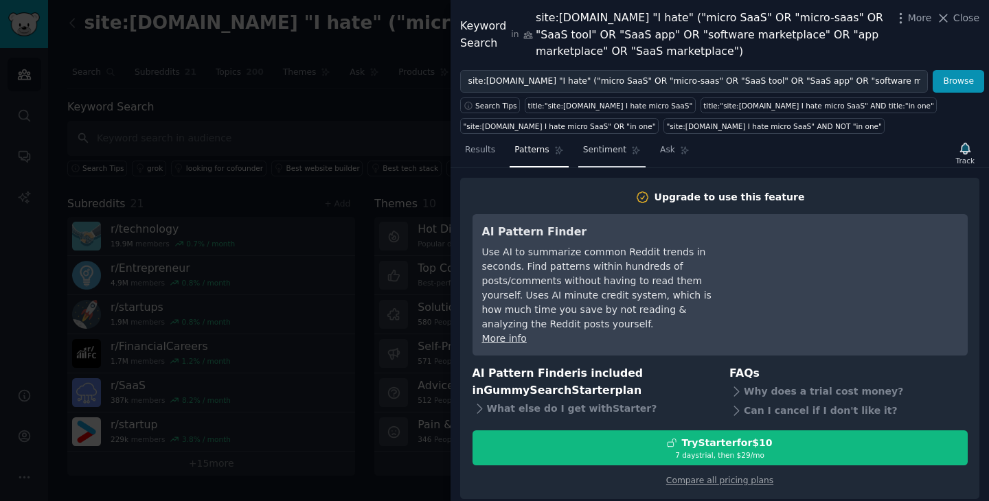
click at [609, 154] on span "Sentiment" at bounding box center [604, 150] width 43 height 12
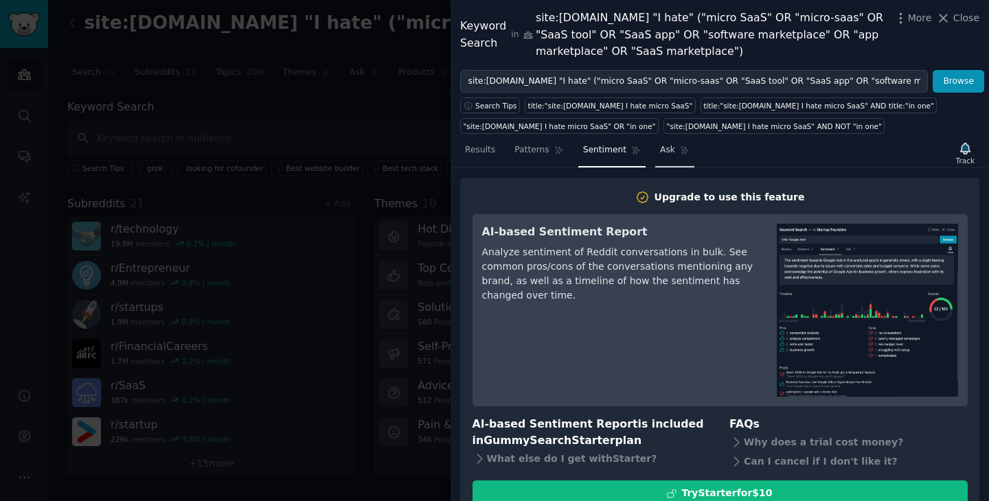
click at [681, 147] on icon at bounding box center [685, 151] width 8 height 8
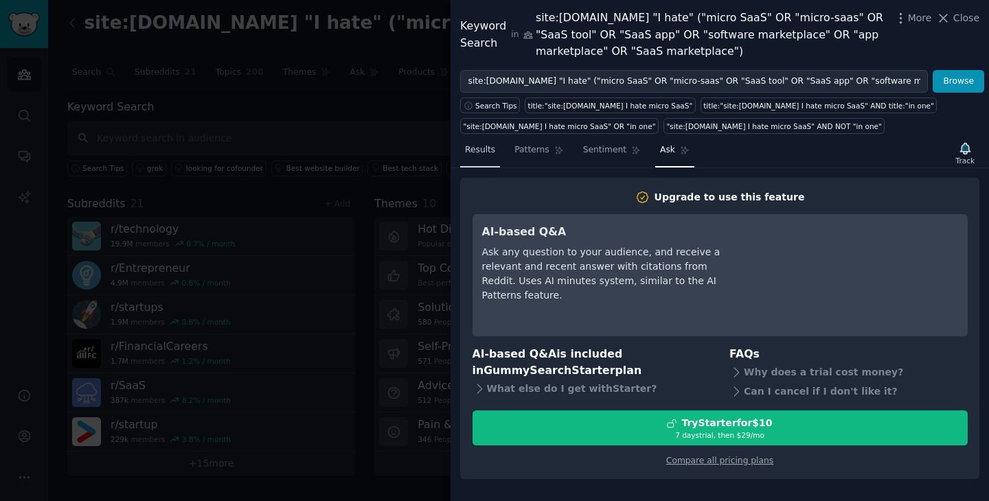
click at [494, 158] on link "Results" at bounding box center [480, 153] width 40 height 28
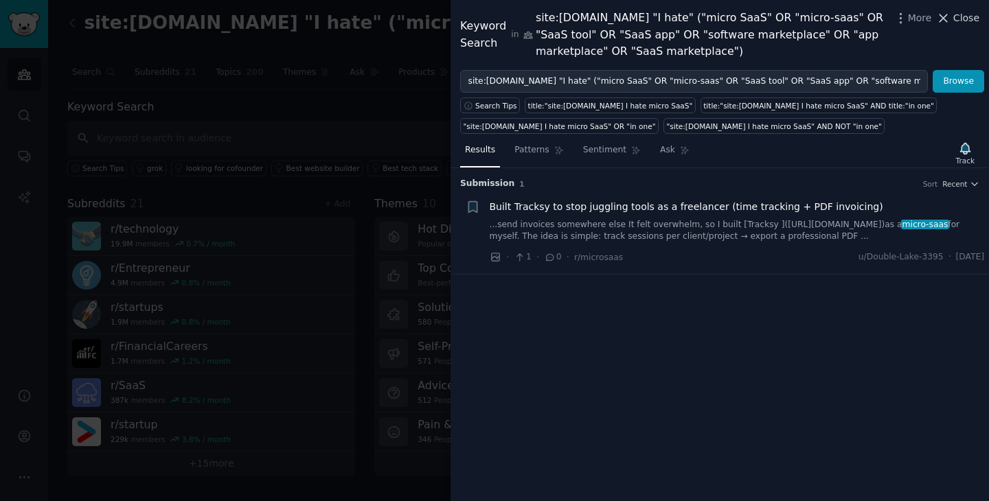
click at [962, 18] on span "Close" at bounding box center [967, 18] width 26 height 14
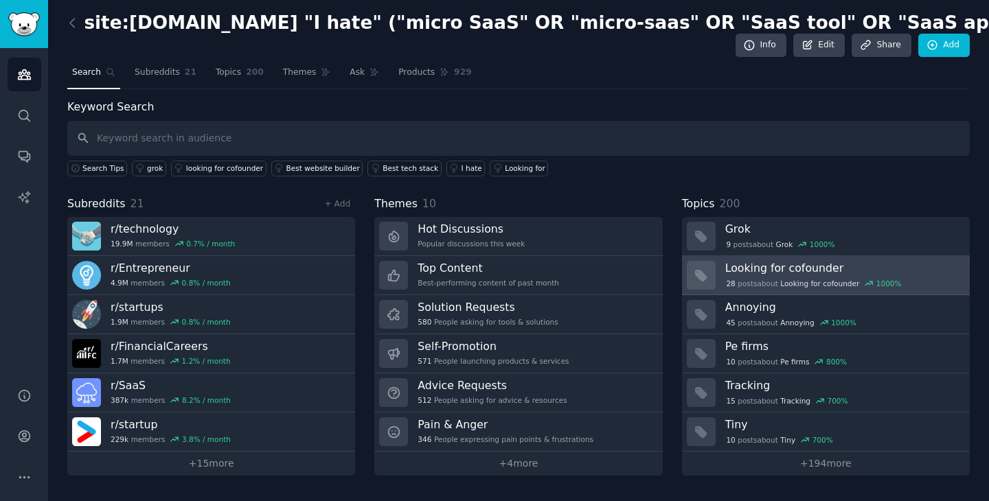
click at [804, 266] on h3 "Looking for cofounder" at bounding box center [842, 268] width 235 height 14
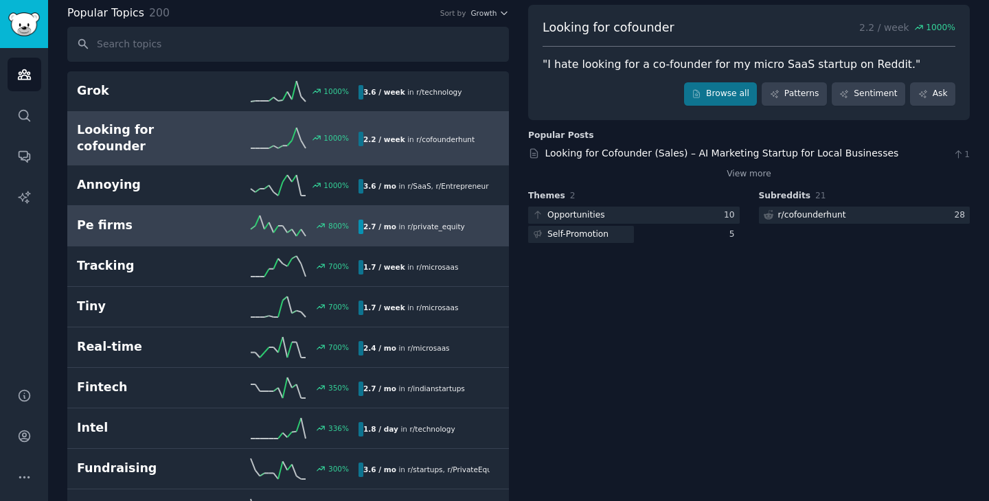
scroll to position [104, 0]
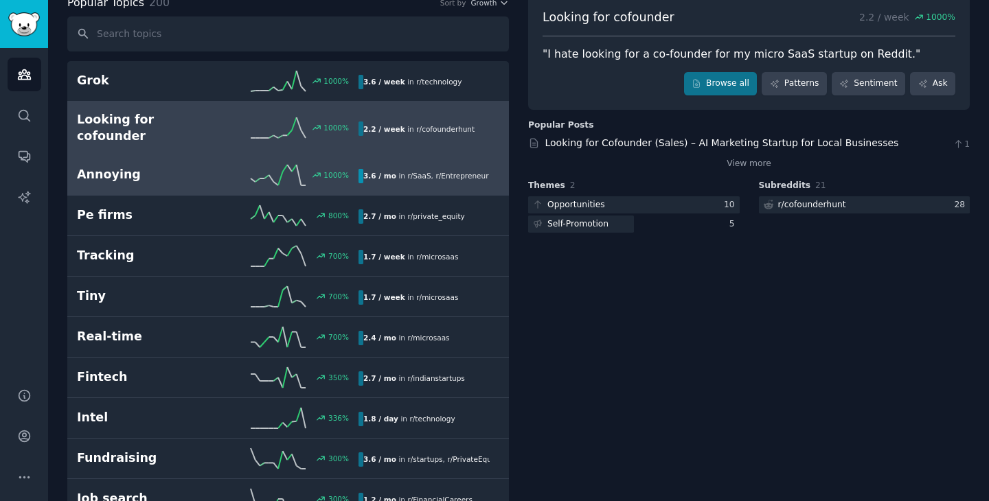
click at [386, 172] on b "3.6 / mo" at bounding box center [379, 176] width 33 height 8
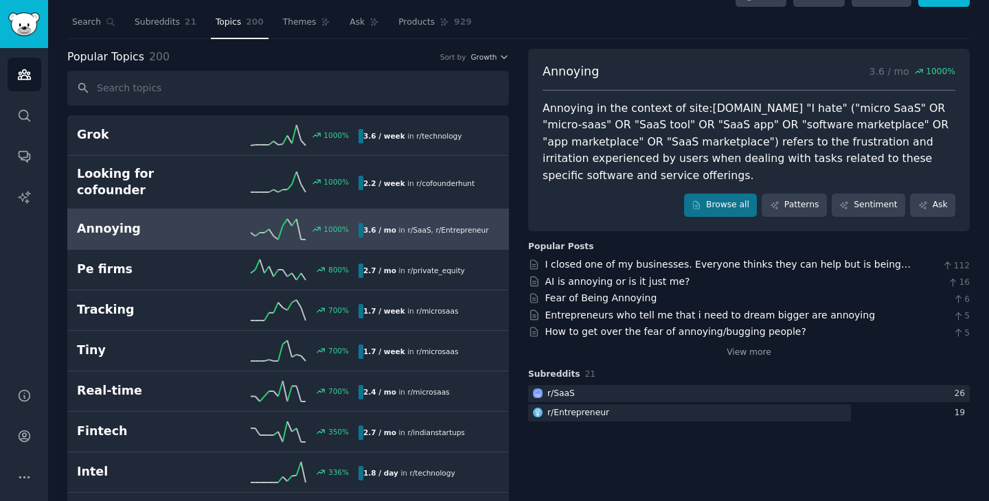
scroll to position [55, 0]
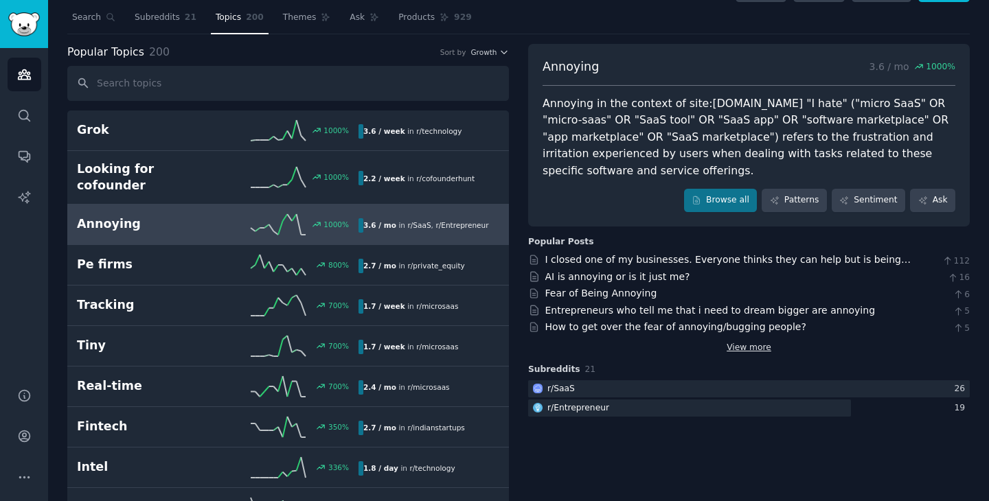
click at [735, 342] on link "View more" at bounding box center [749, 348] width 45 height 12
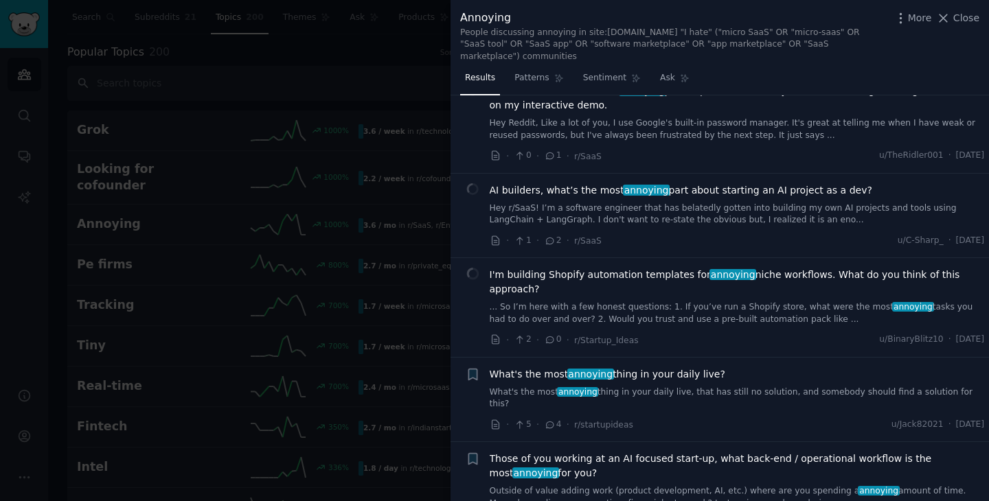
scroll to position [819, 0]
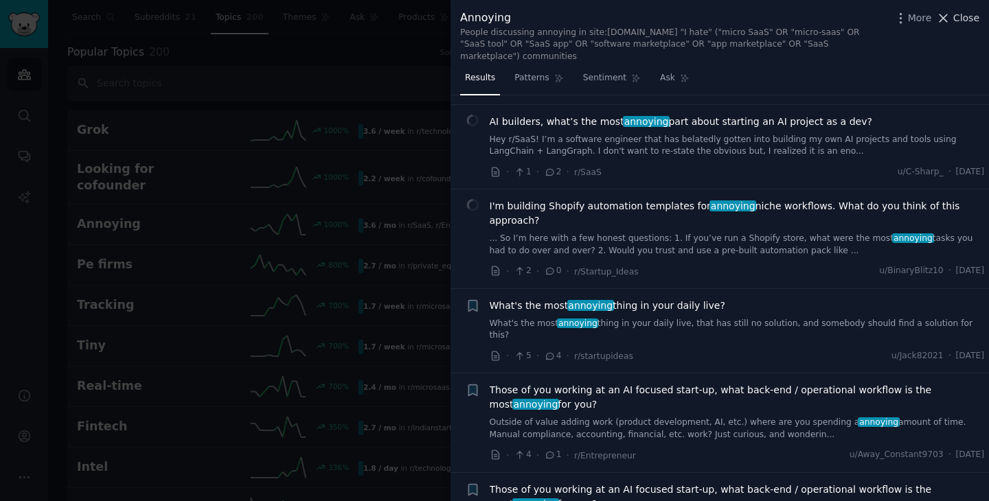
click at [976, 19] on span "Close" at bounding box center [967, 18] width 26 height 14
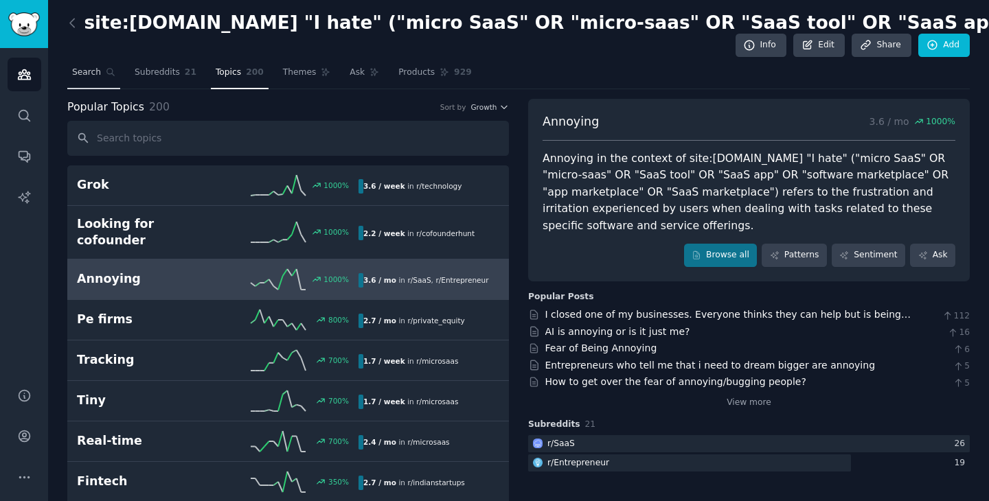
click at [104, 78] on link "Search" at bounding box center [93, 76] width 53 height 28
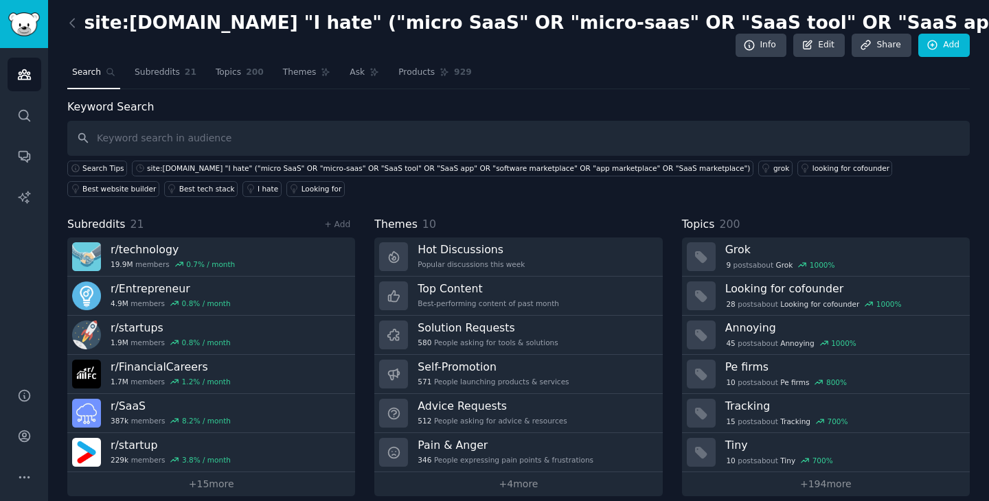
click at [337, 126] on input "text" at bounding box center [518, 138] width 903 height 35
type input "I hate"
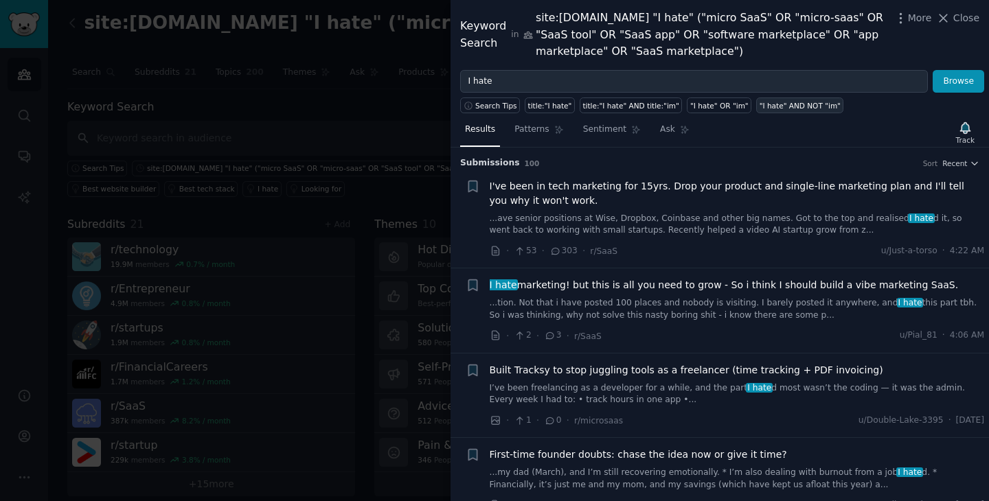
click at [791, 106] on div ""I hate" AND NOT "im"" at bounding box center [800, 106] width 81 height 10
type input ""I hate" AND NOT "im""
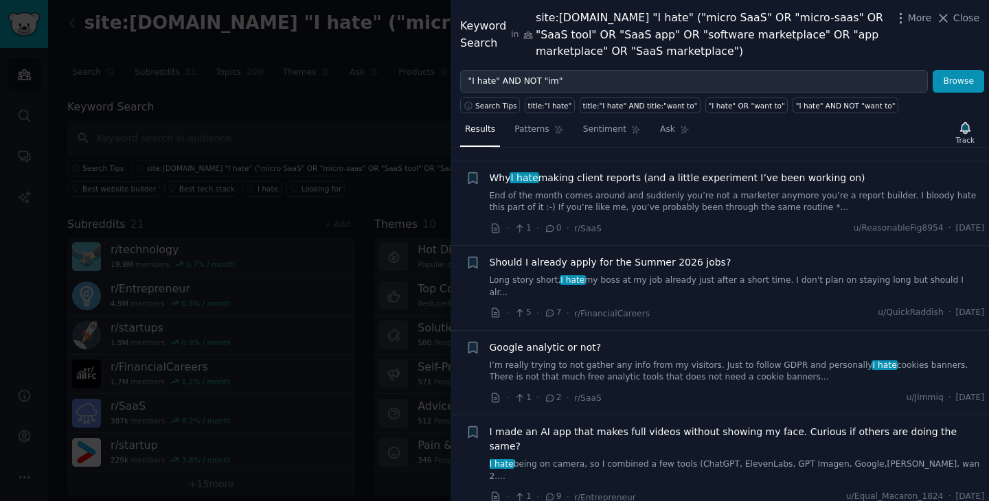
scroll to position [1835, 0]
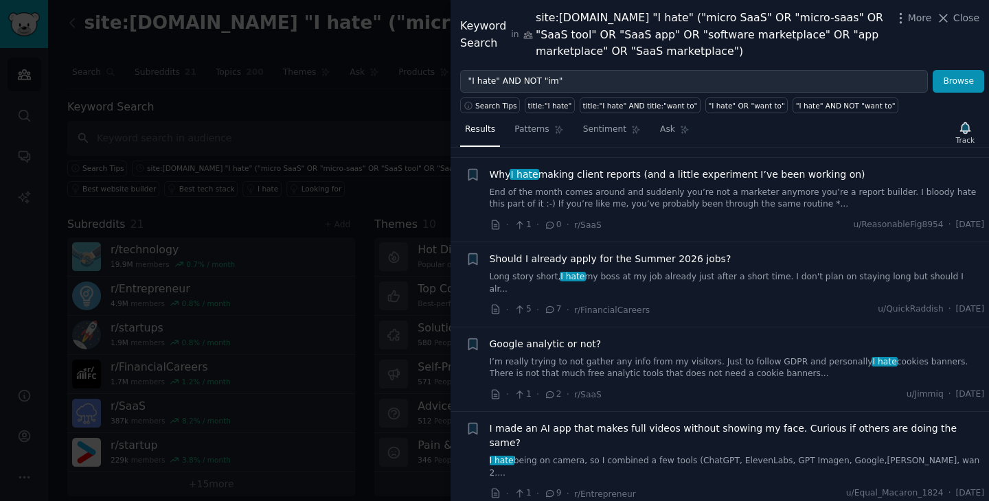
click at [425, 247] on div at bounding box center [494, 250] width 989 height 501
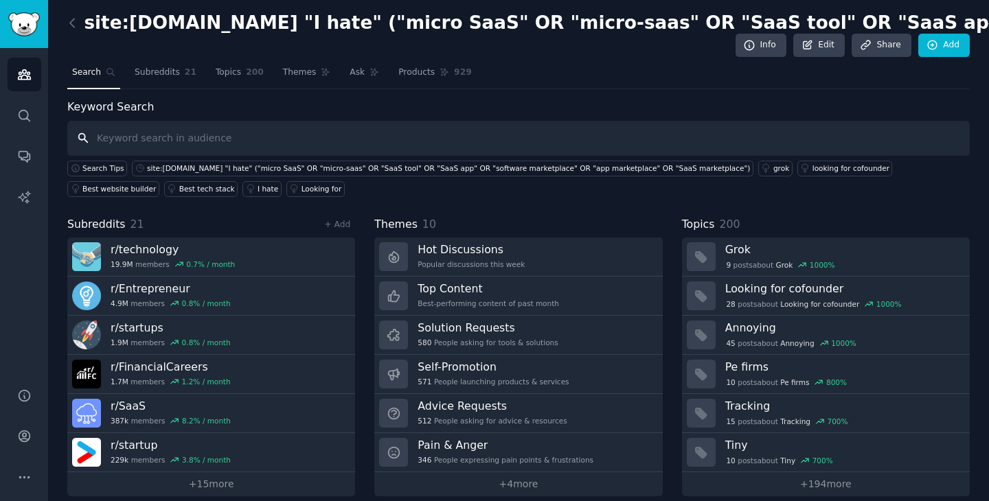
scroll to position [22, 0]
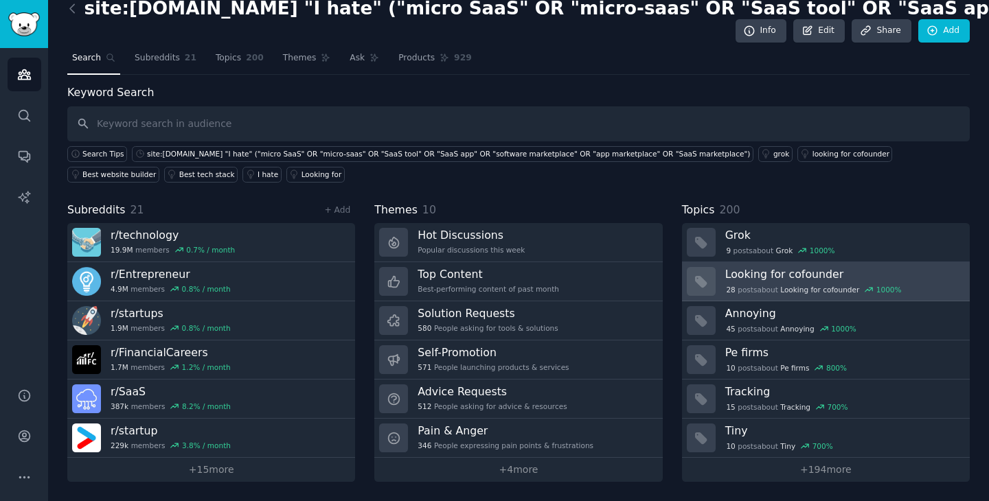
click at [853, 267] on h3 "Looking for cofounder" at bounding box center [842, 274] width 235 height 14
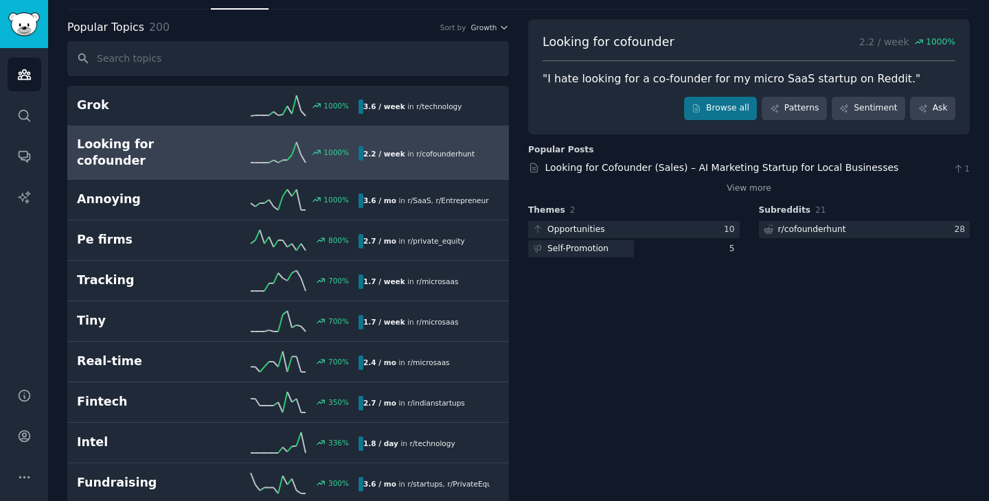
scroll to position [83, 0]
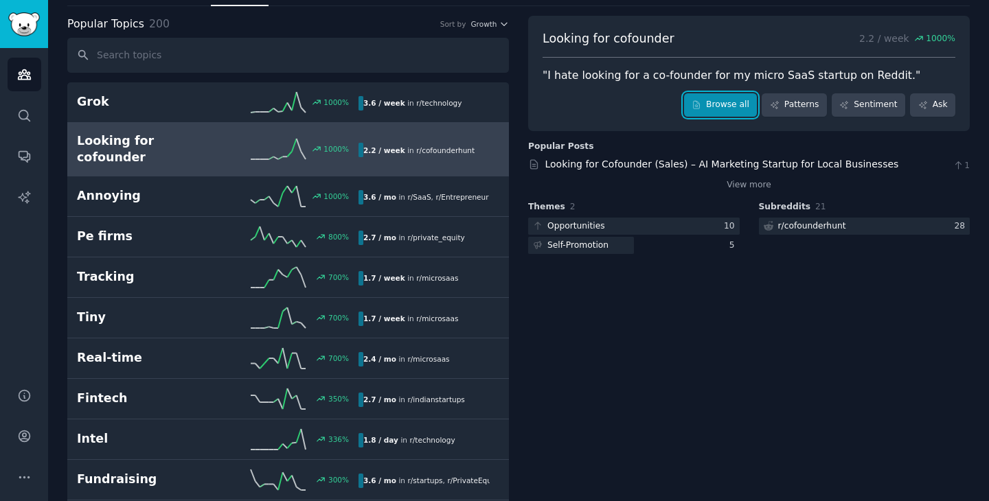
click at [707, 103] on link "Browse all" at bounding box center [721, 104] width 74 height 23
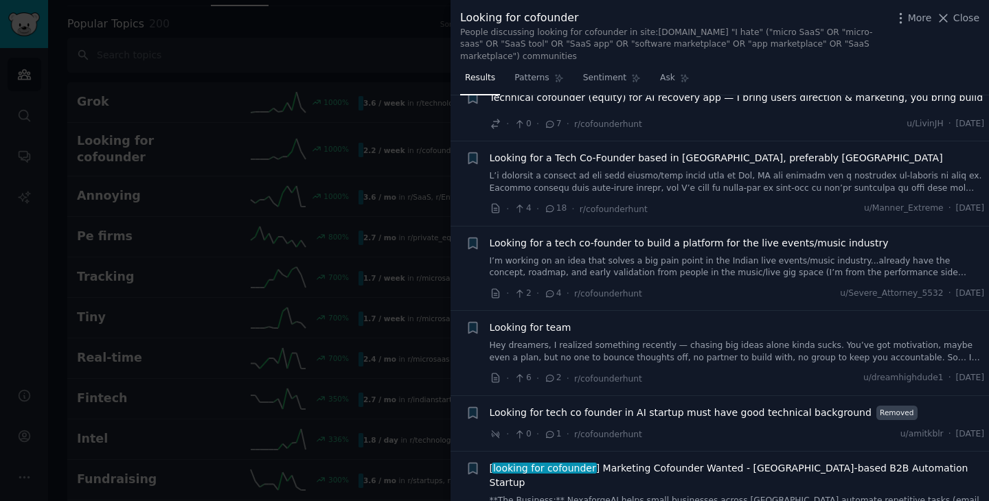
scroll to position [767, 0]
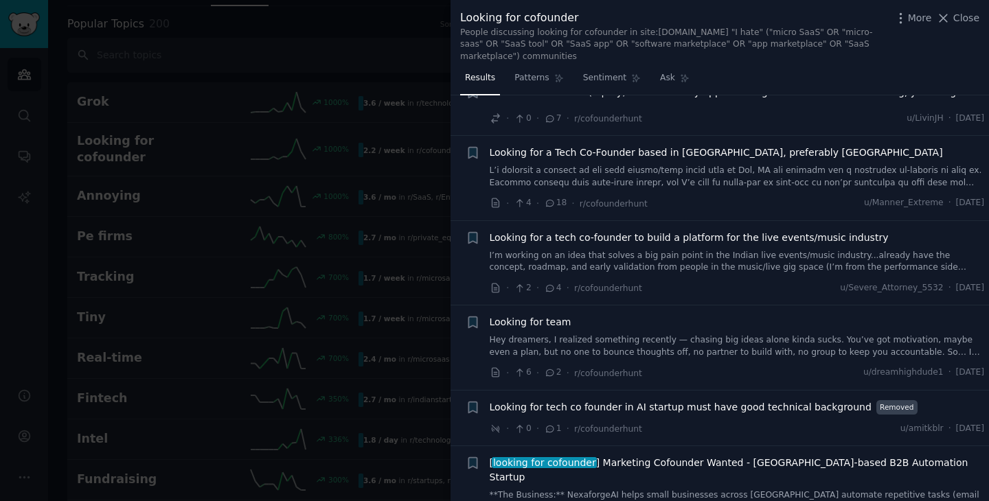
click at [633, 306] on li "+ Looking for team Hey dreamers, I realized something recently — chasing big id…" at bounding box center [720, 348] width 539 height 84
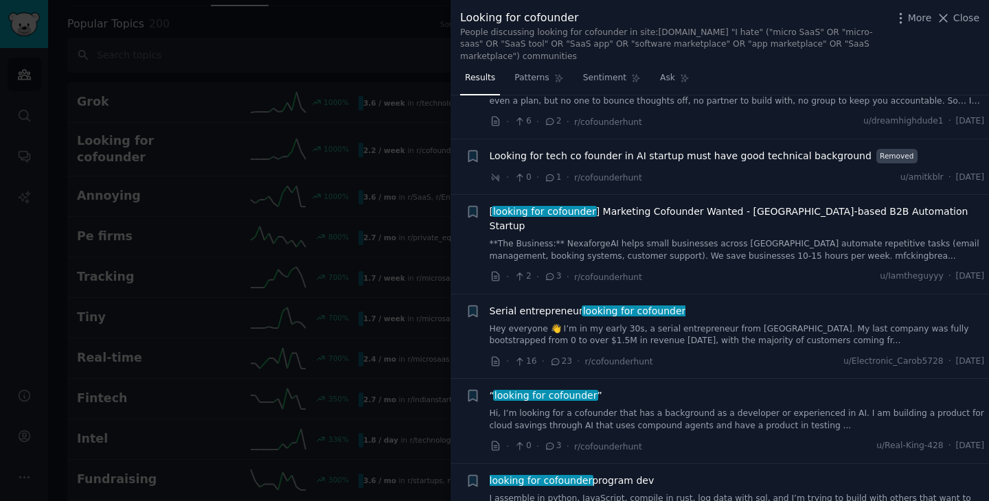
scroll to position [1024, 0]
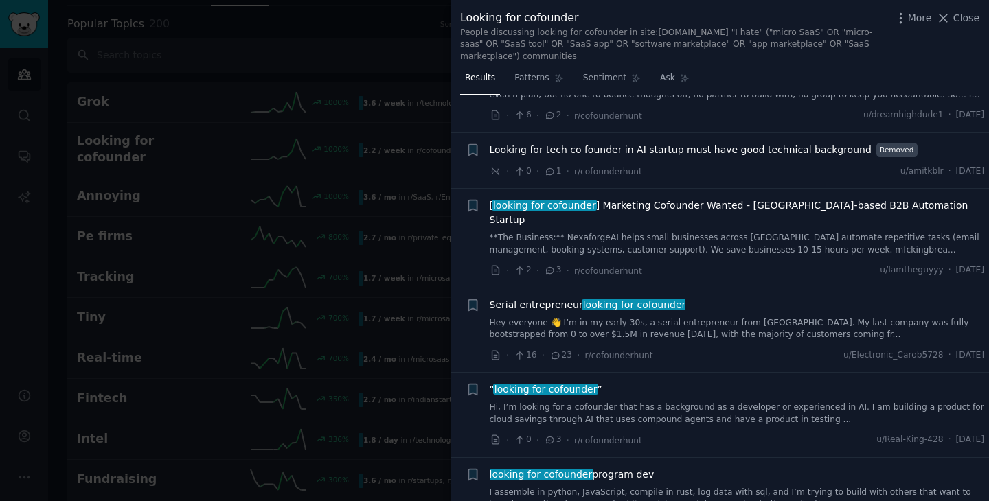
click at [563, 298] on span "Serial entrepreneur looking for cofounder" at bounding box center [588, 305] width 196 height 14
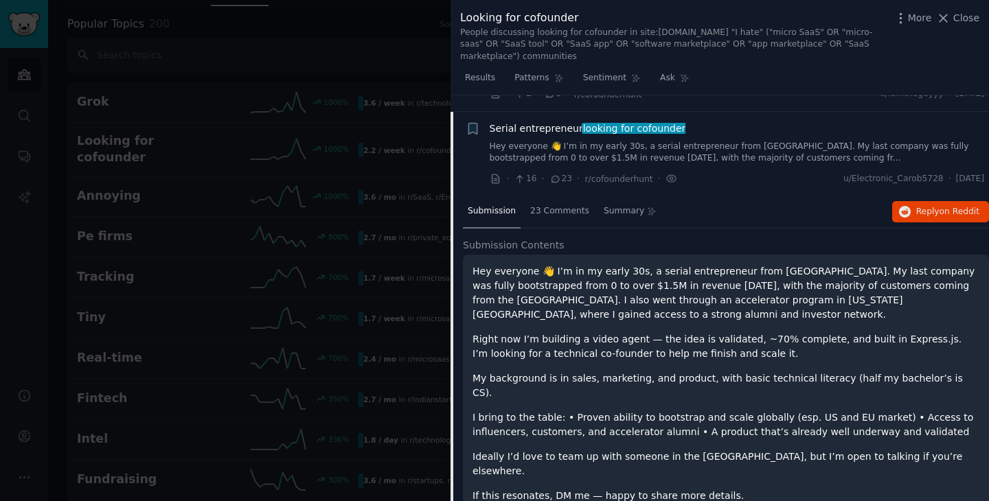
scroll to position [1203, 0]
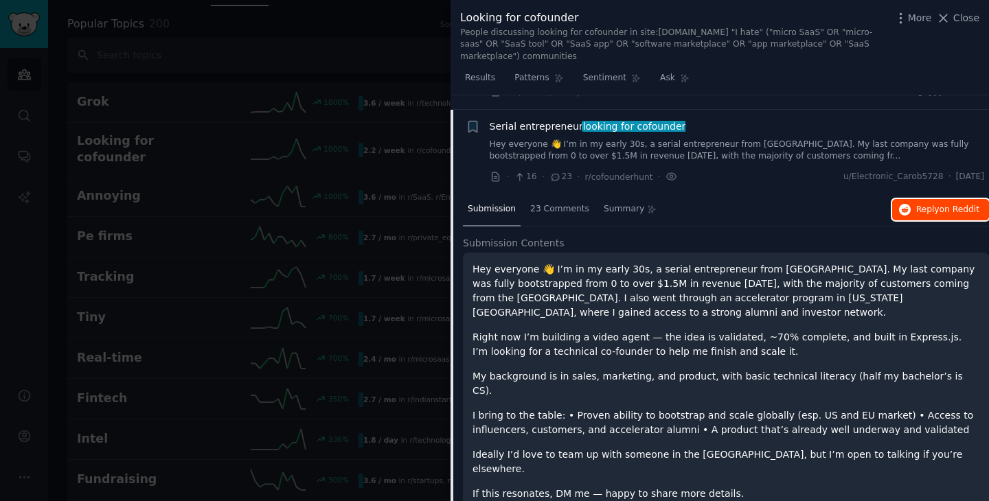
click at [941, 205] on span "on Reddit" at bounding box center [960, 210] width 40 height 10
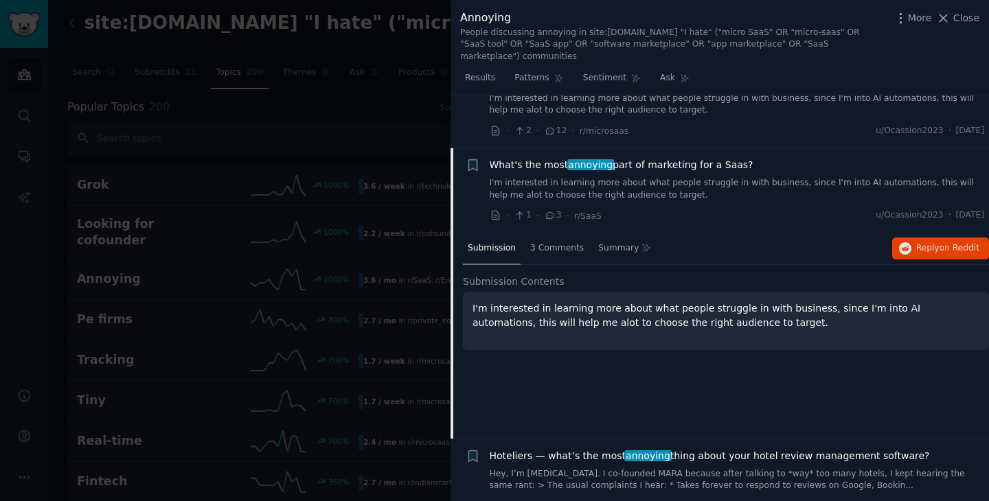
scroll to position [157, 0]
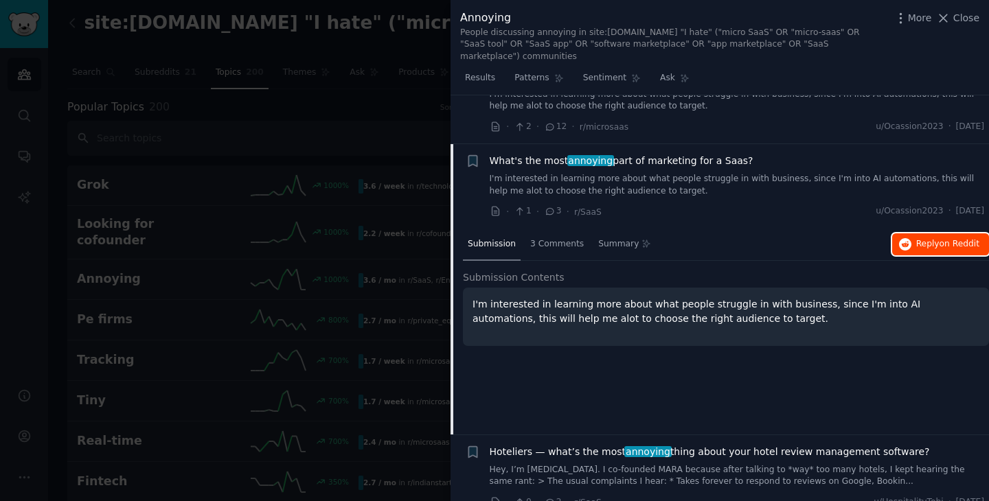
click at [905, 238] on icon "button" at bounding box center [905, 244] width 12 height 12
